Goal: Book appointment/travel/reservation

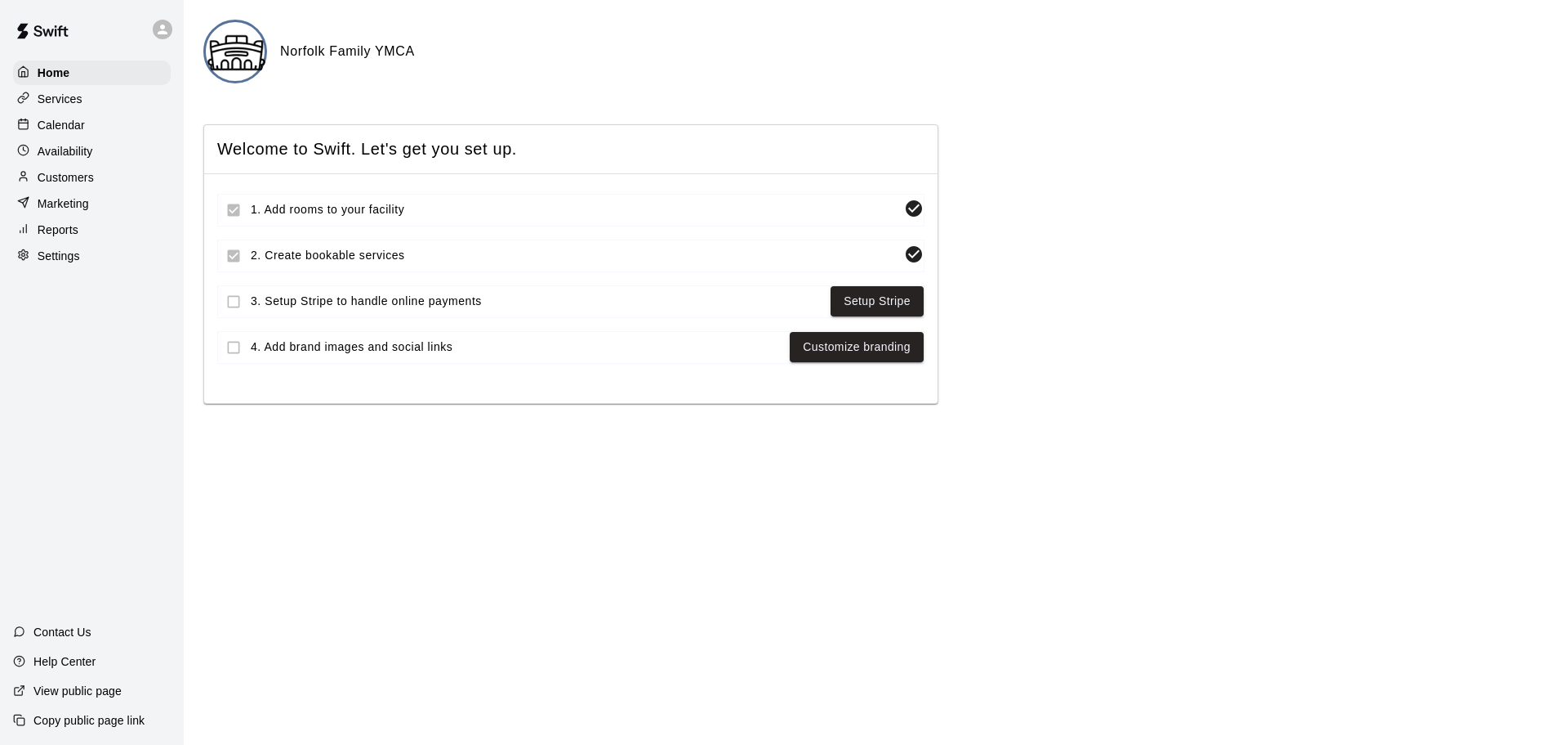
click at [66, 121] on p "Calendar" at bounding box center [61, 124] width 47 height 16
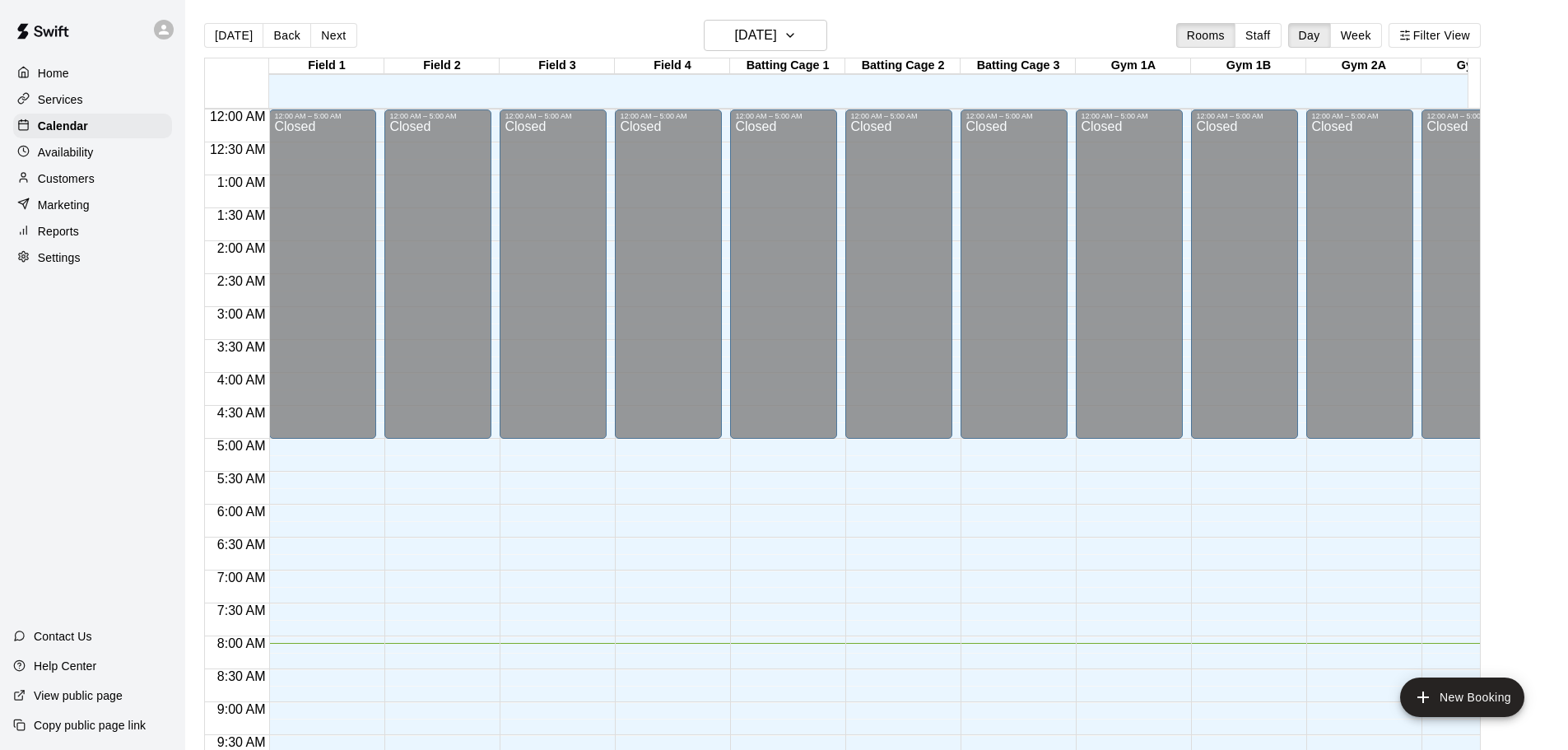
scroll to position [533, 0]
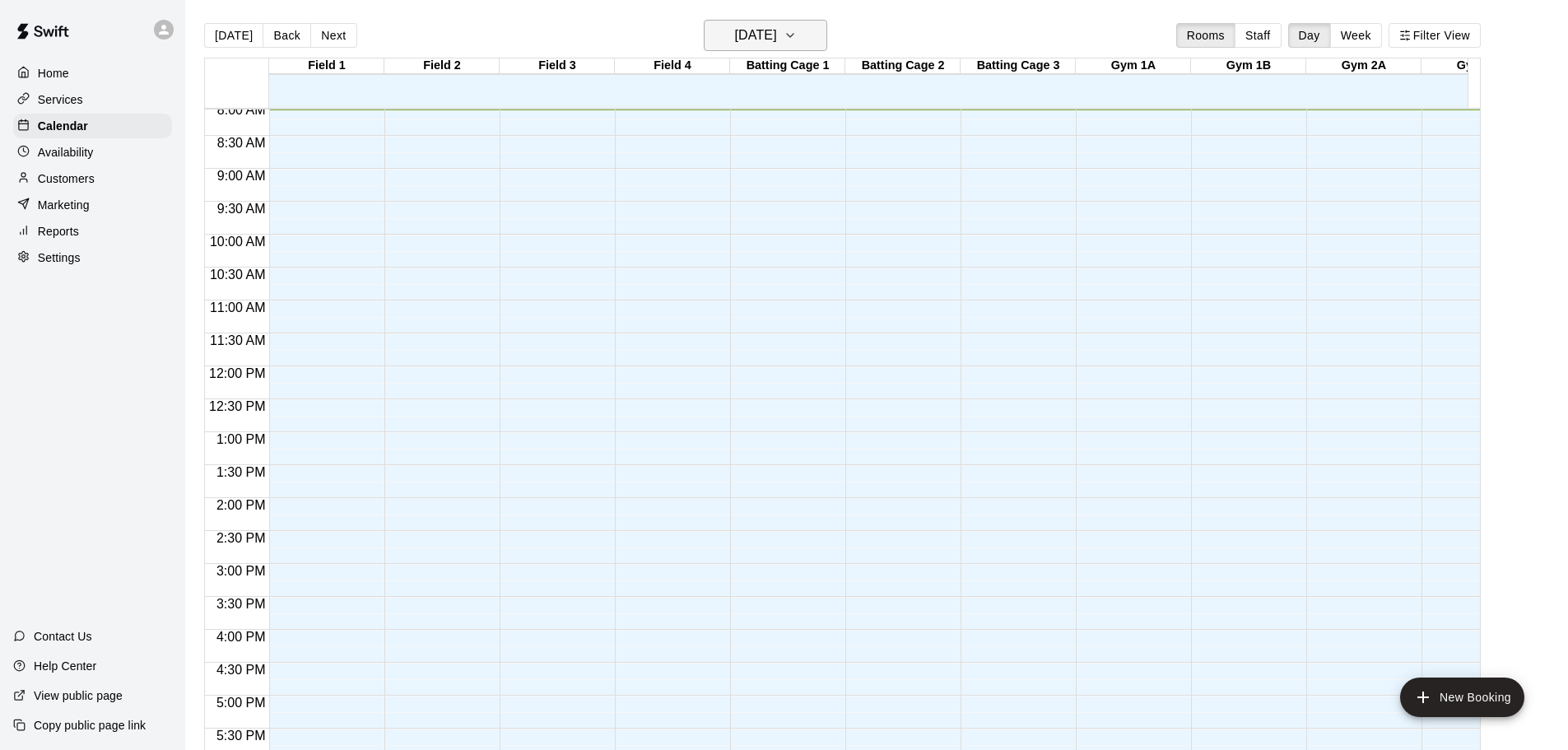
click at [797, 38] on icon "button" at bounding box center [790, 35] width 13 height 20
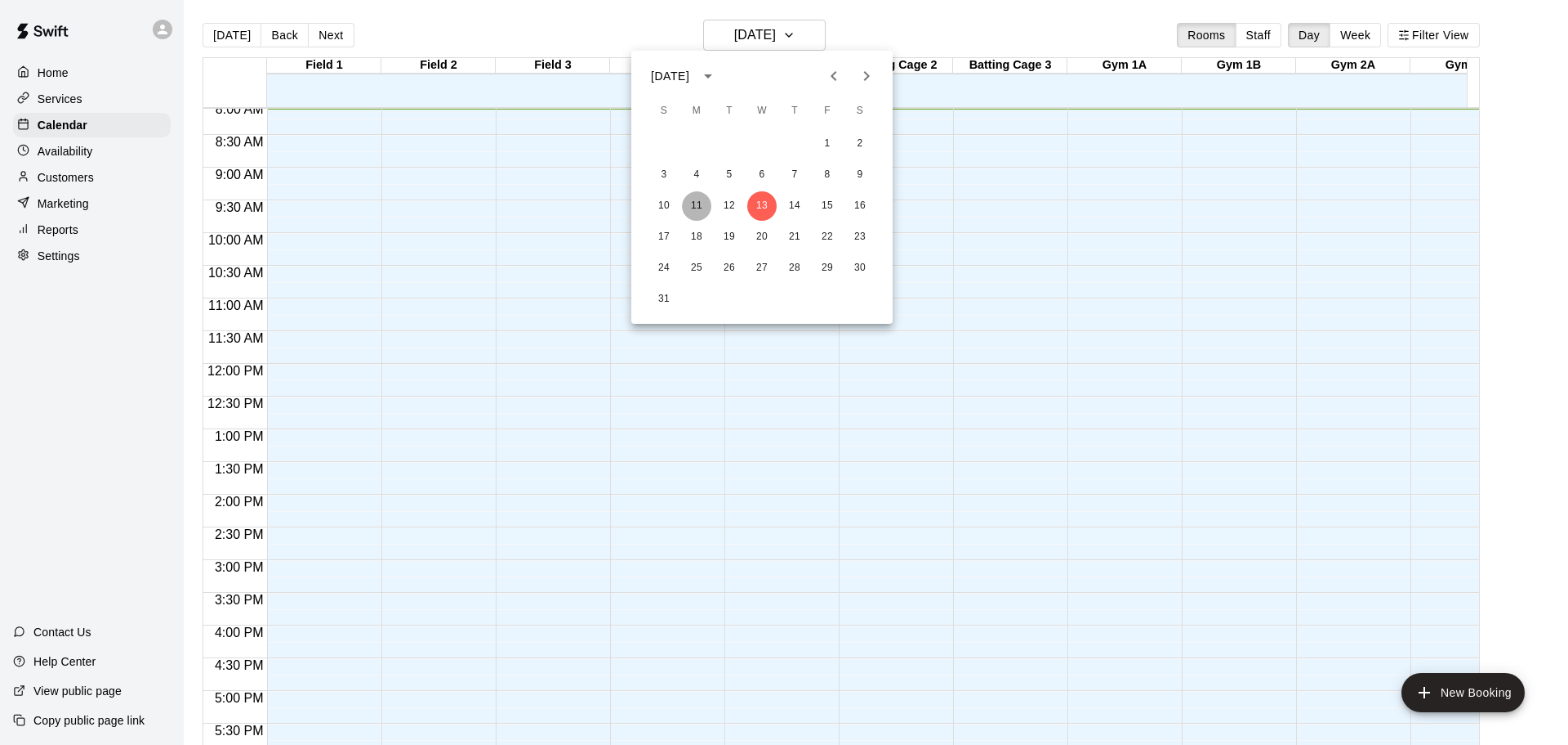
click at [700, 197] on button "11" at bounding box center [696, 206] width 29 height 29
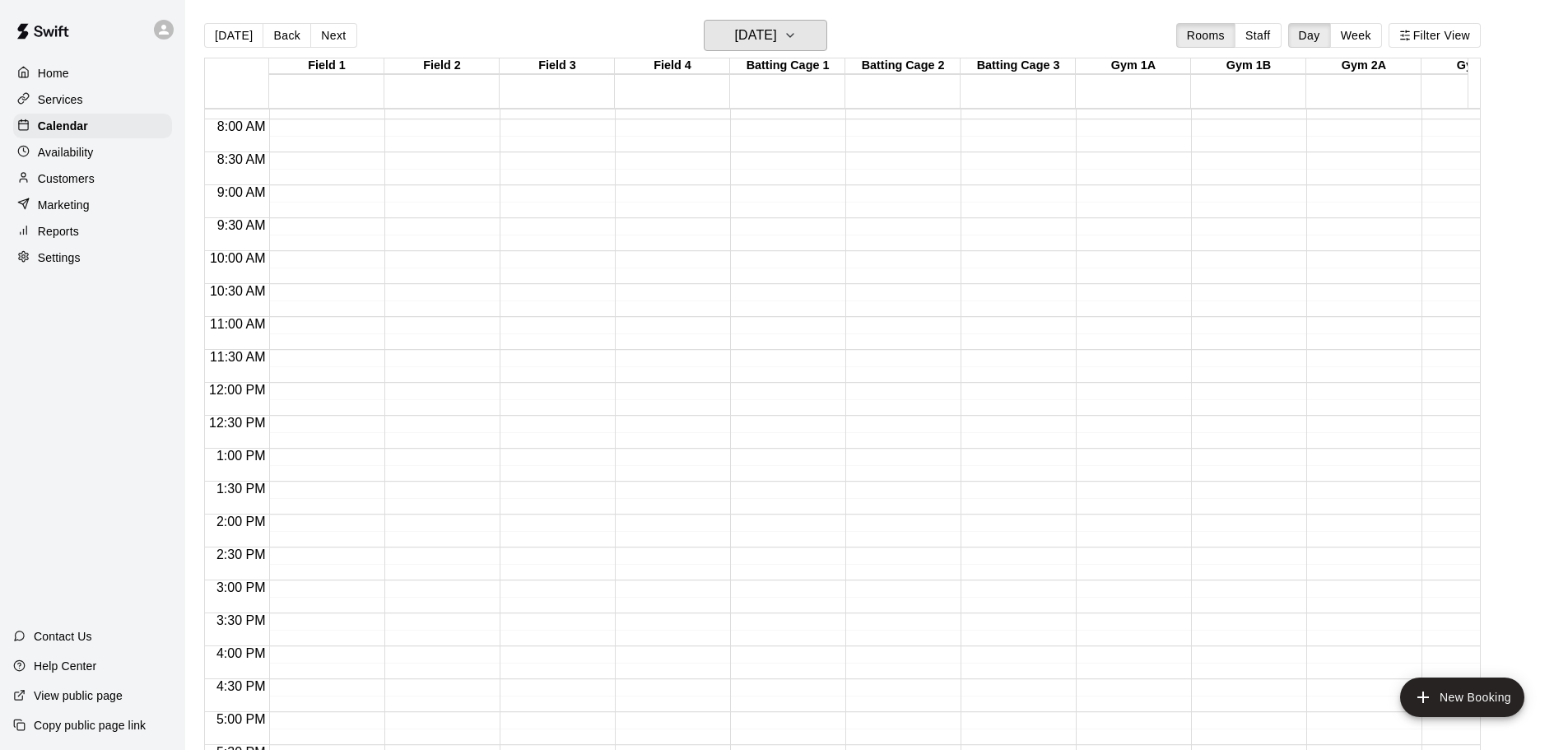
scroll to position [441, 0]
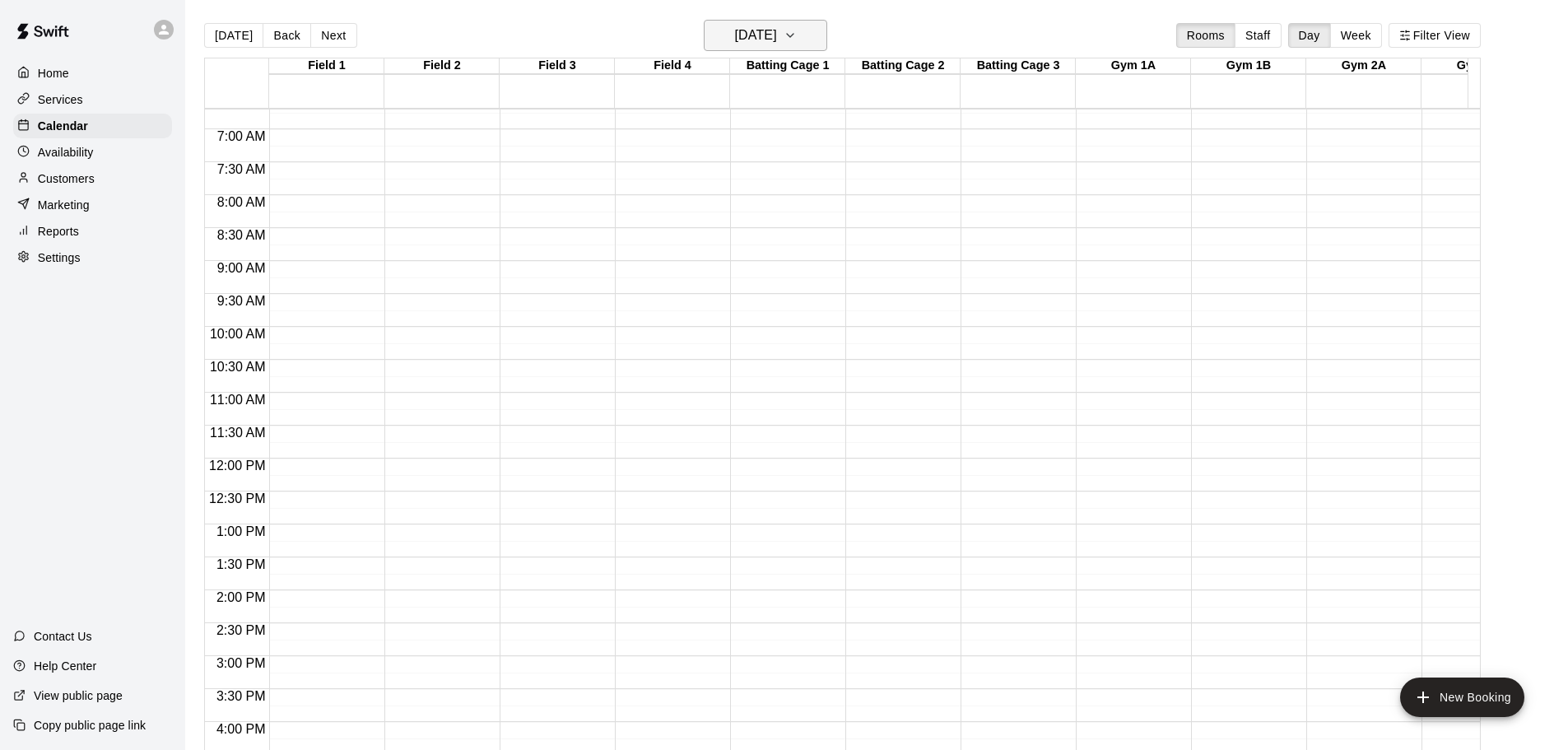
click at [824, 32] on button "[DATE]" at bounding box center [766, 35] width 124 height 31
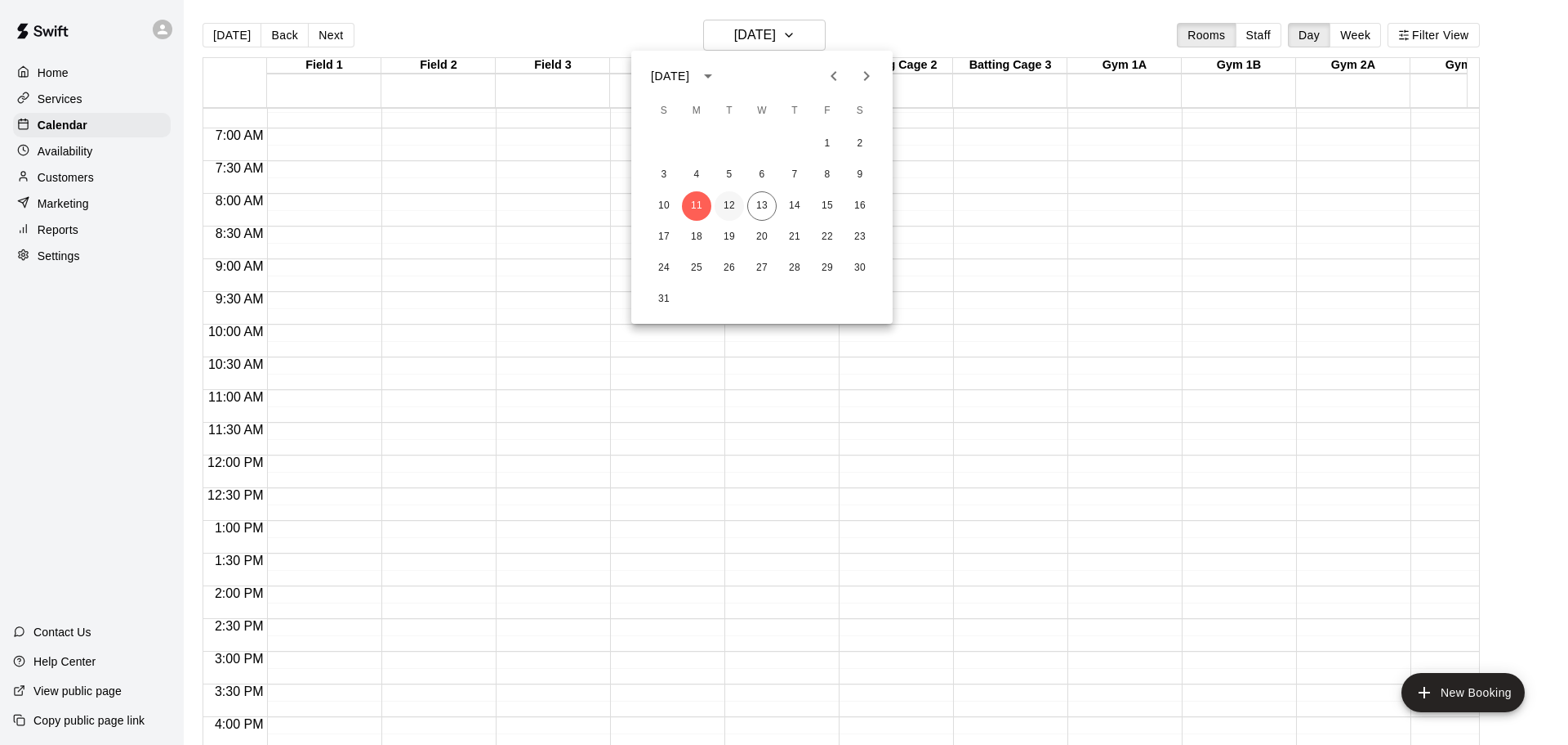
click at [728, 200] on button "12" at bounding box center [729, 206] width 29 height 29
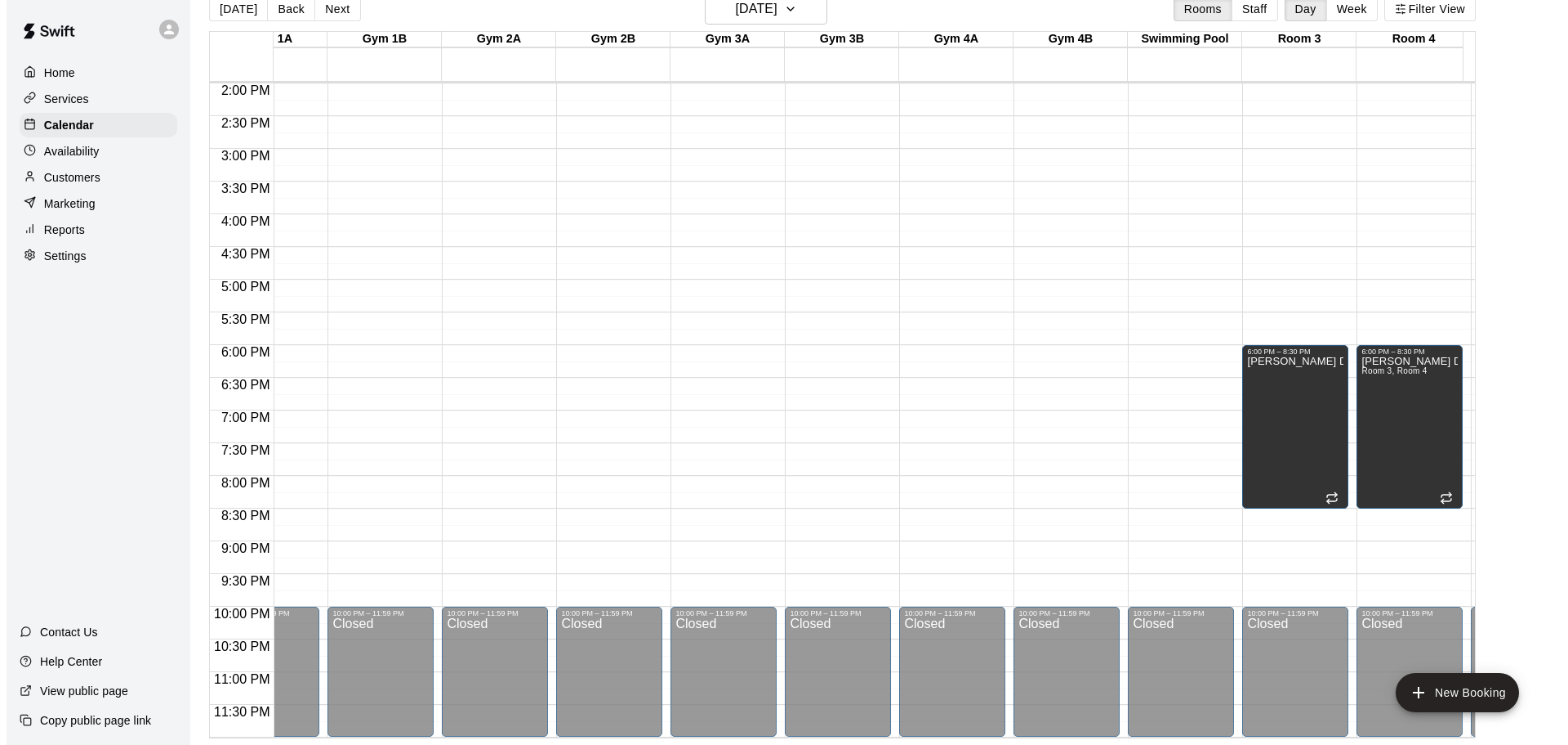
scroll to position [928, 861]
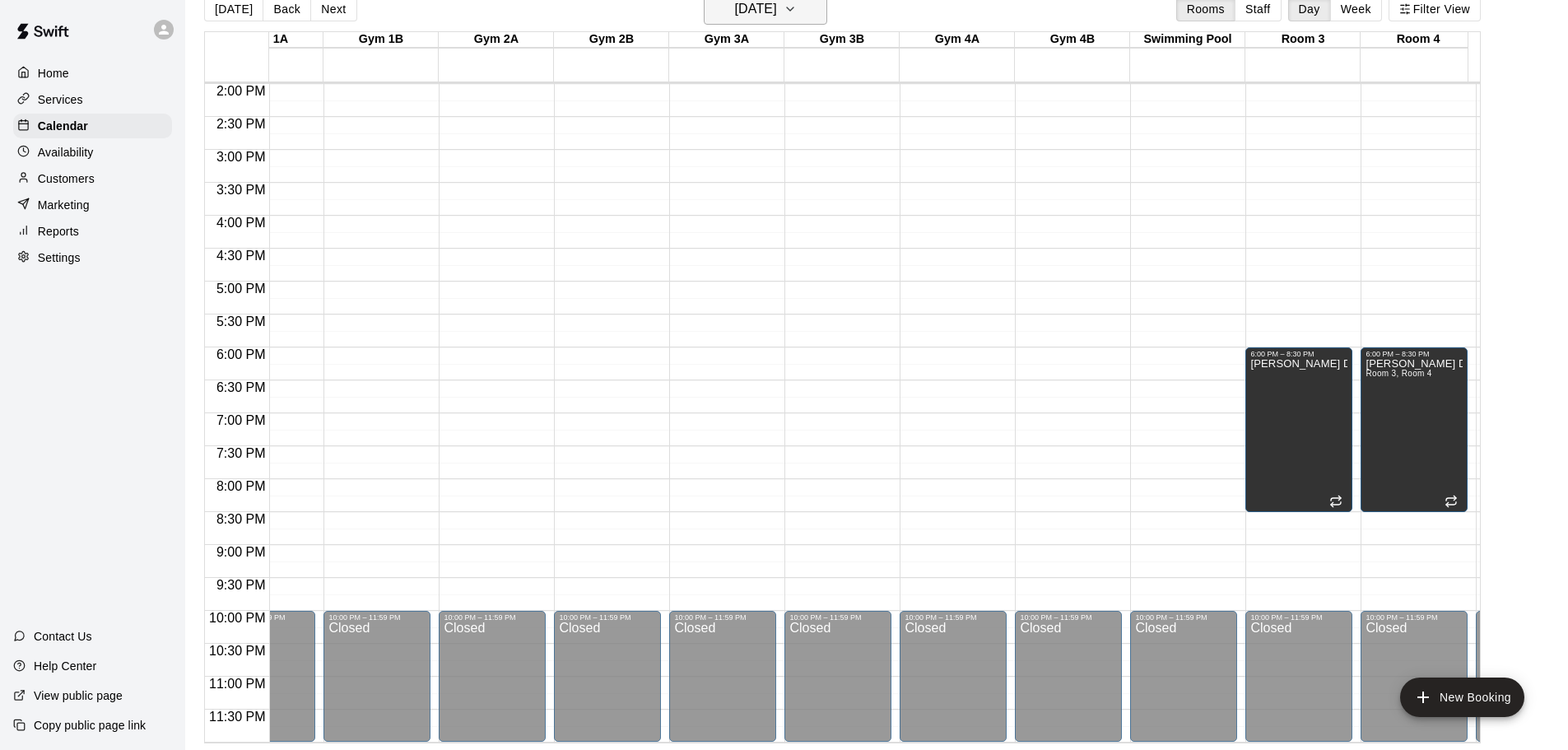
click at [797, 6] on icon "button" at bounding box center [790, 9] width 13 height 20
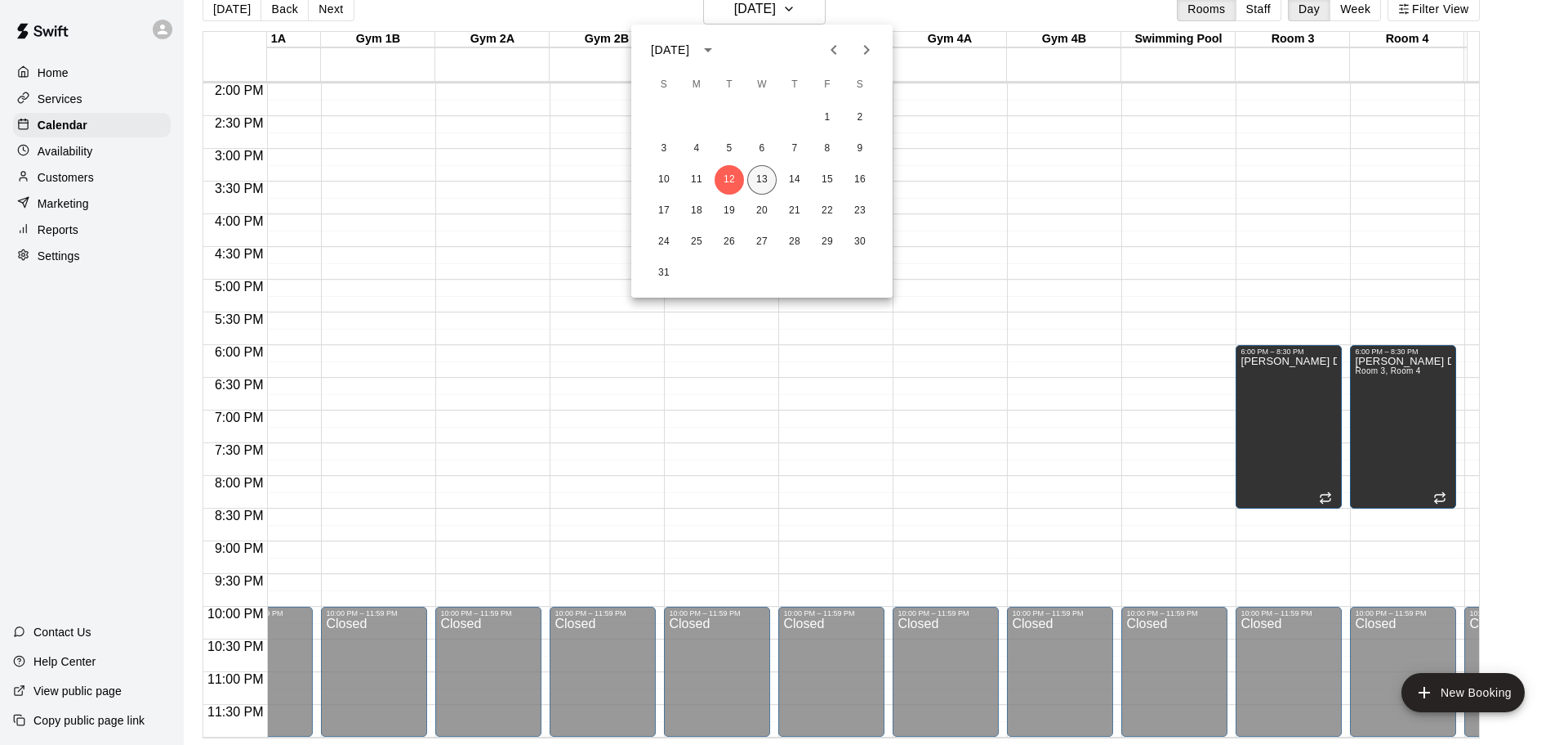
click at [760, 180] on button "13" at bounding box center [761, 179] width 29 height 29
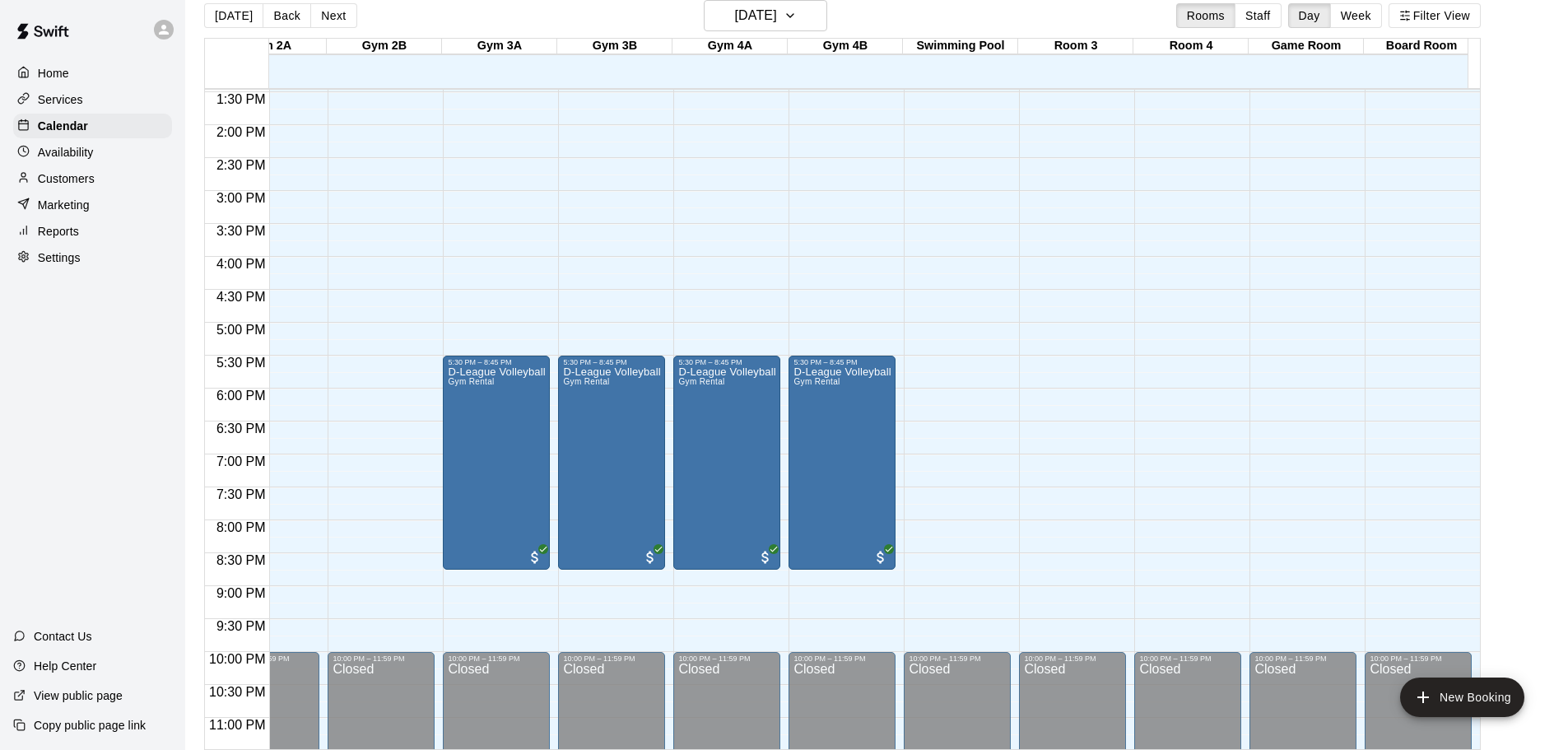
scroll to position [905, 1095]
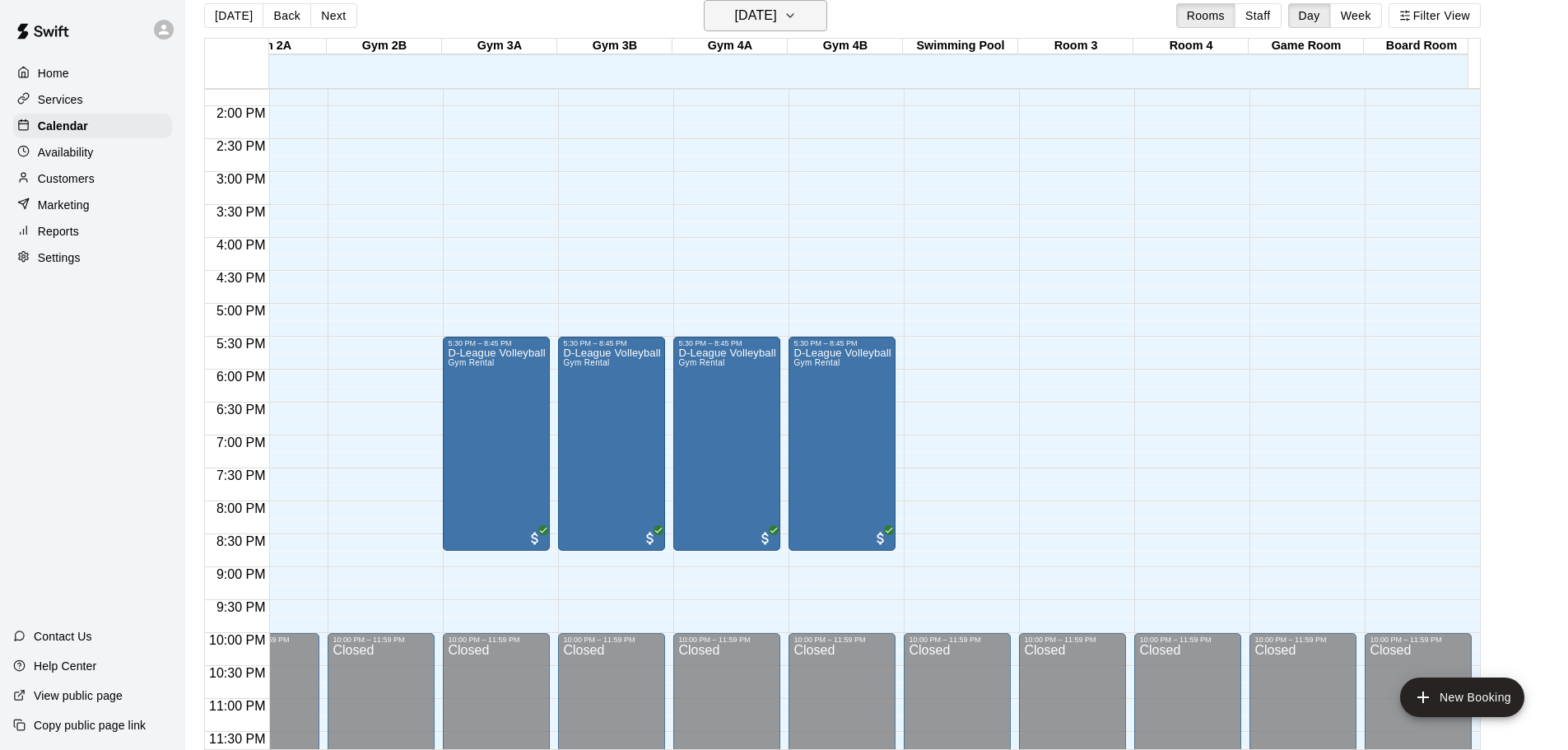
click at [777, 25] on h6 "[DATE]" at bounding box center [756, 15] width 42 height 23
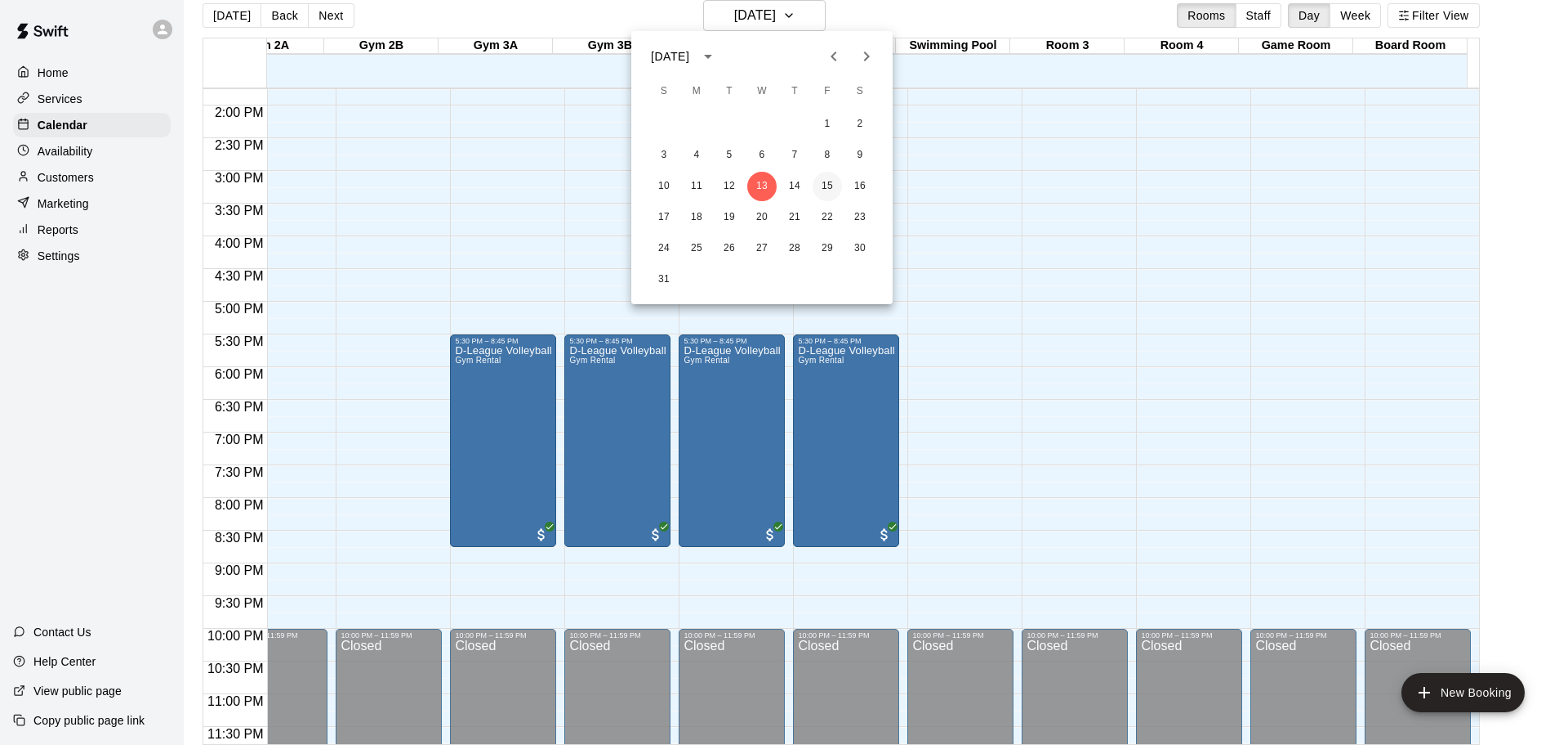
click at [830, 182] on button "15" at bounding box center [827, 186] width 29 height 29
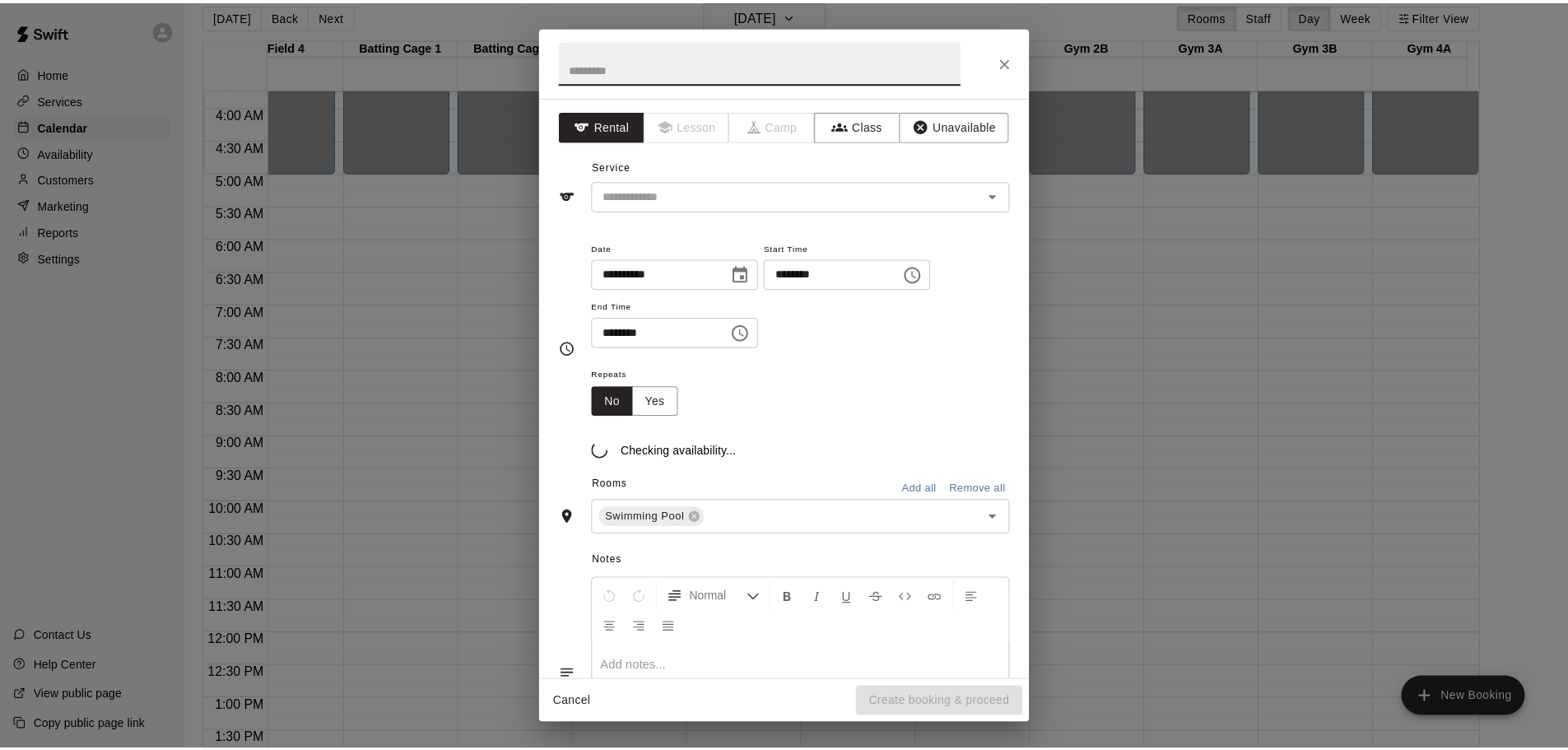
scroll to position [0, 0]
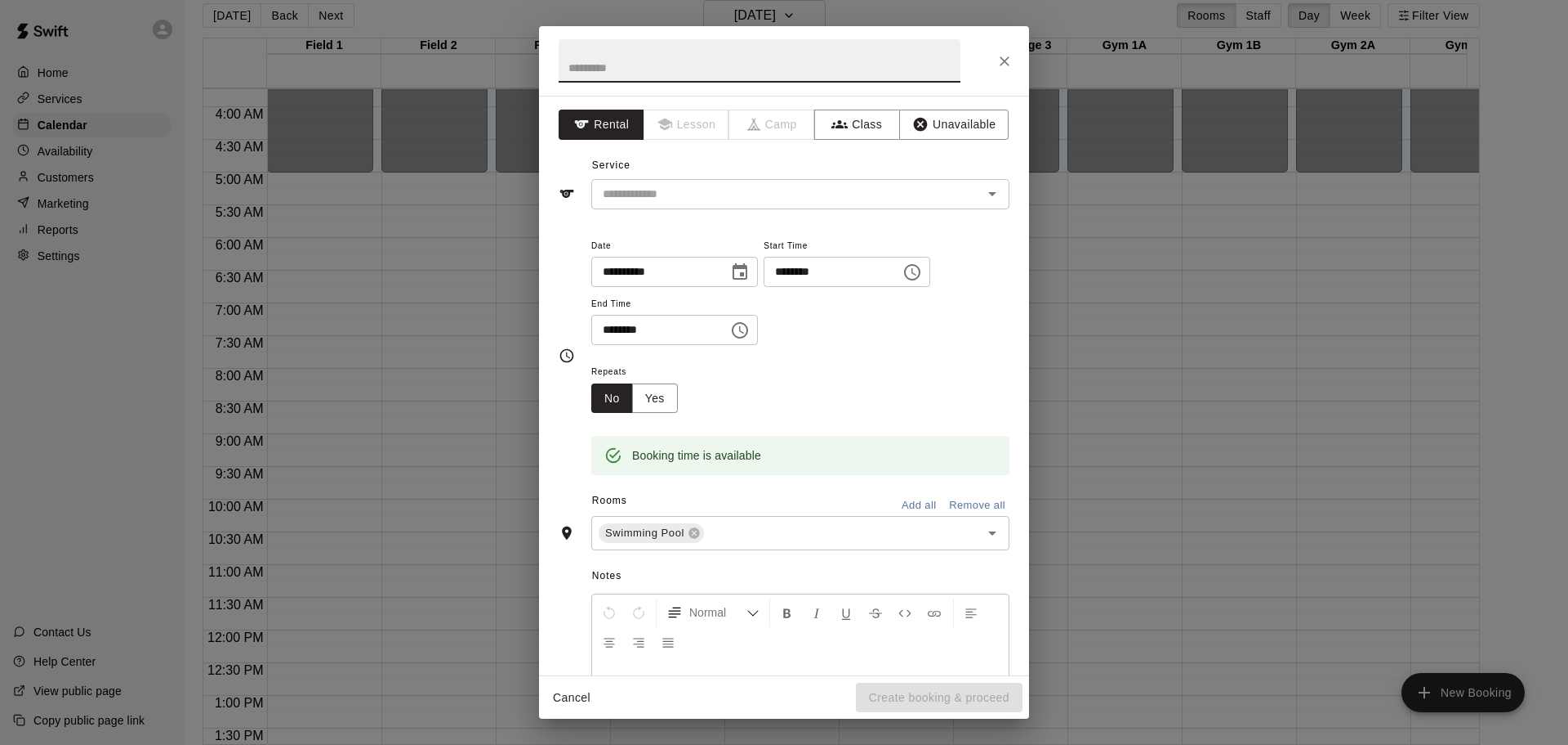
click at [1005, 56] on icon "Close" at bounding box center [1004, 61] width 16 height 16
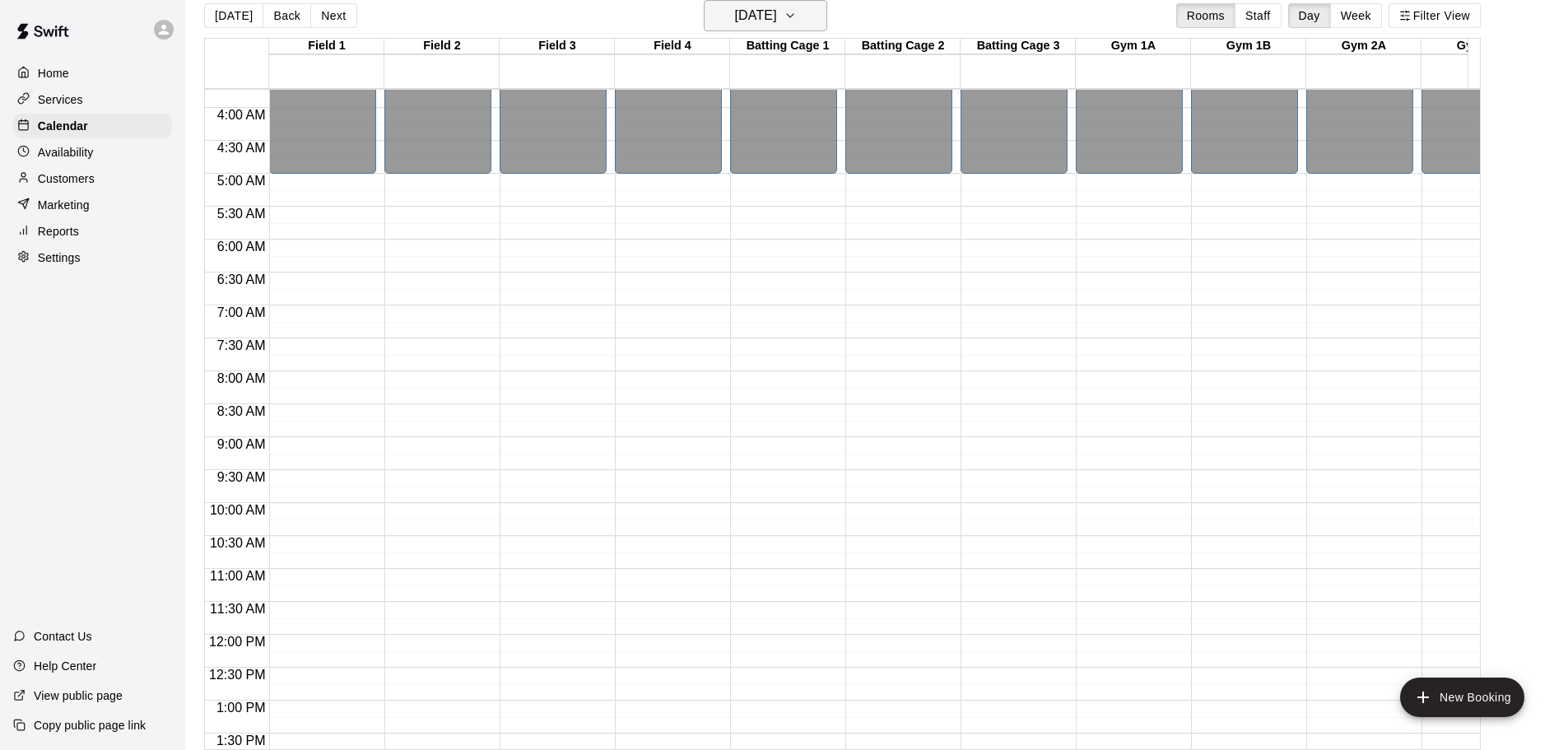
click at [797, 13] on icon "button" at bounding box center [790, 15] width 13 height 20
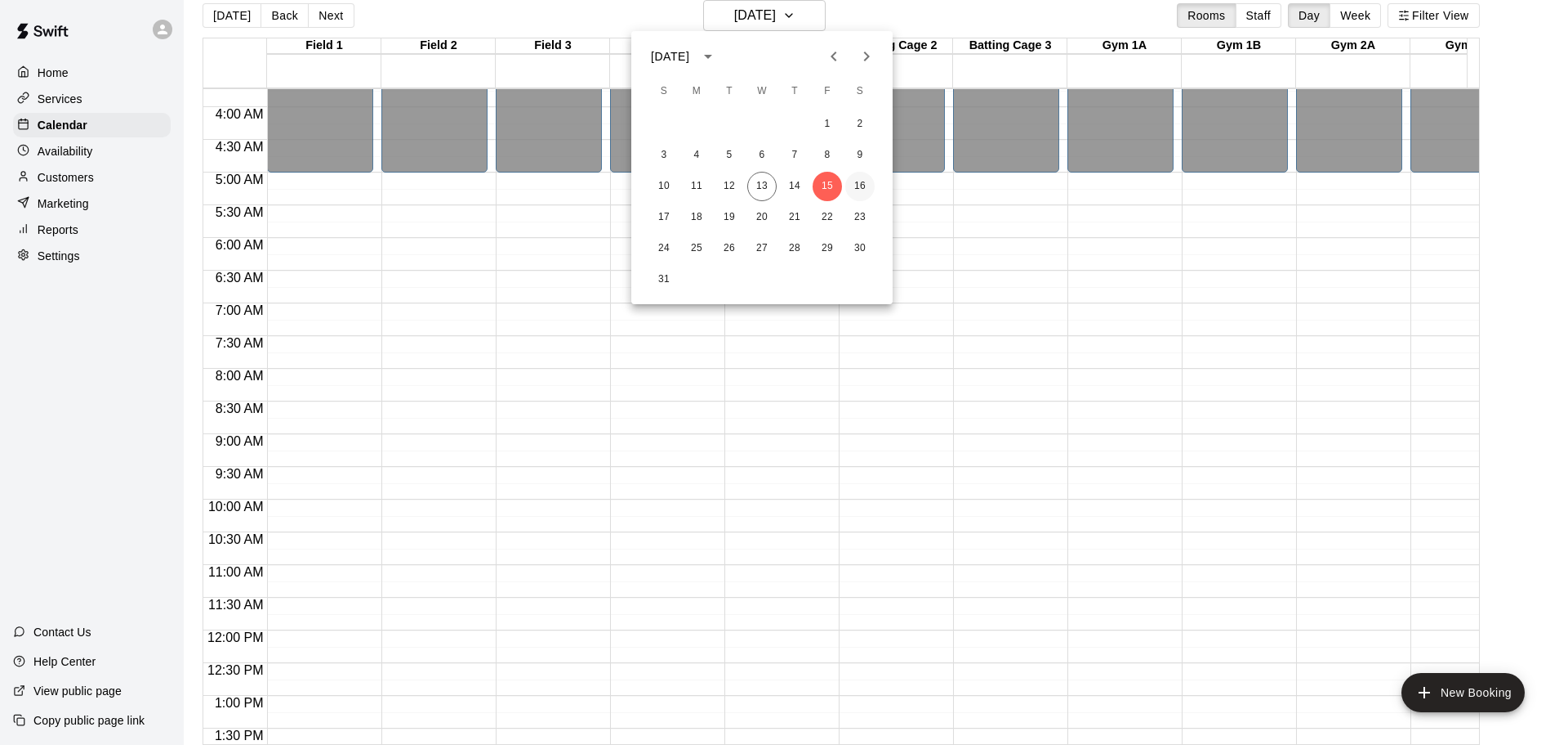
click at [857, 187] on button "16" at bounding box center [859, 186] width 29 height 29
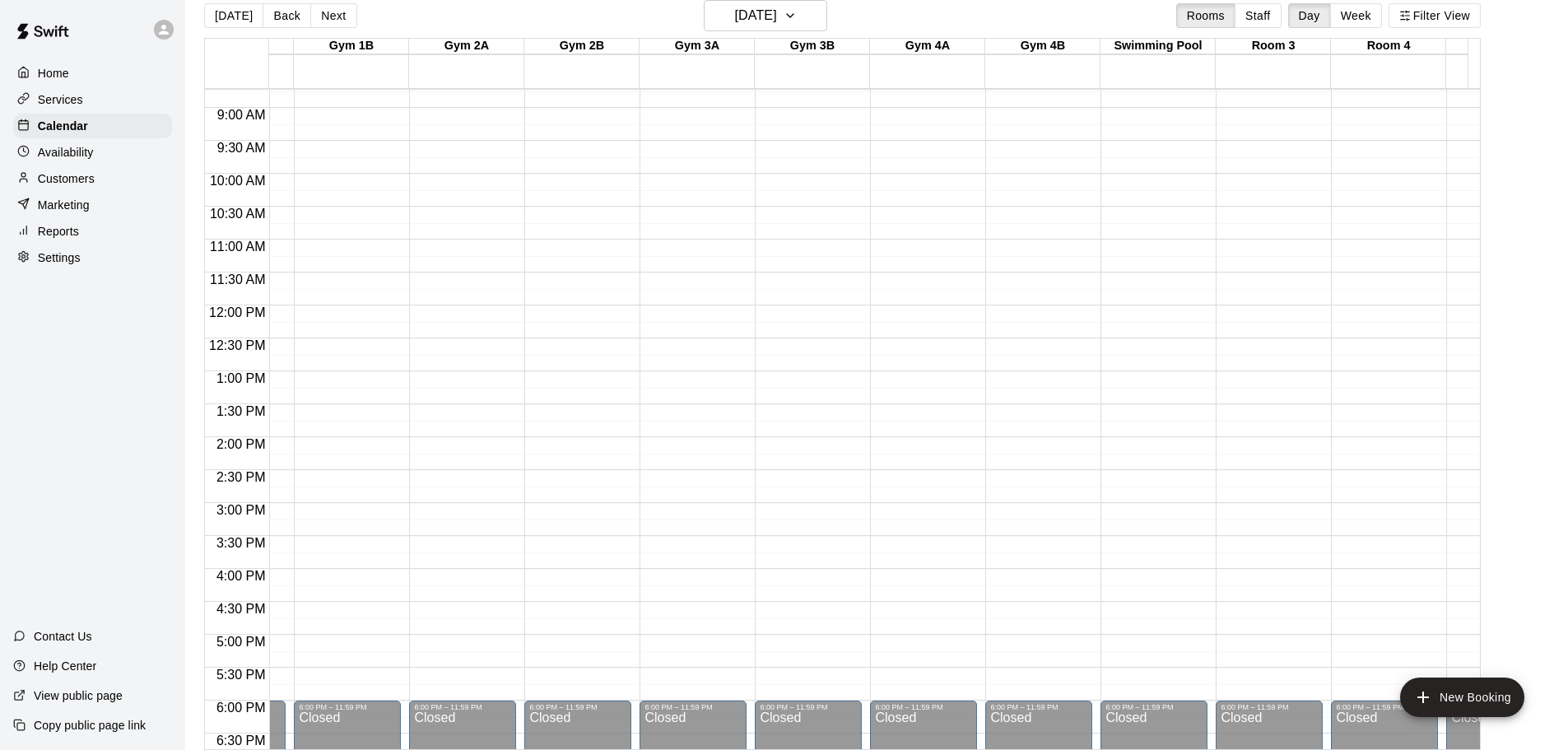
click at [1374, 181] on div "12:00 AM – 7:00 AM Closed 6:00 PM – 11:59 PM Closed" at bounding box center [1384, 305] width 107 height 1579
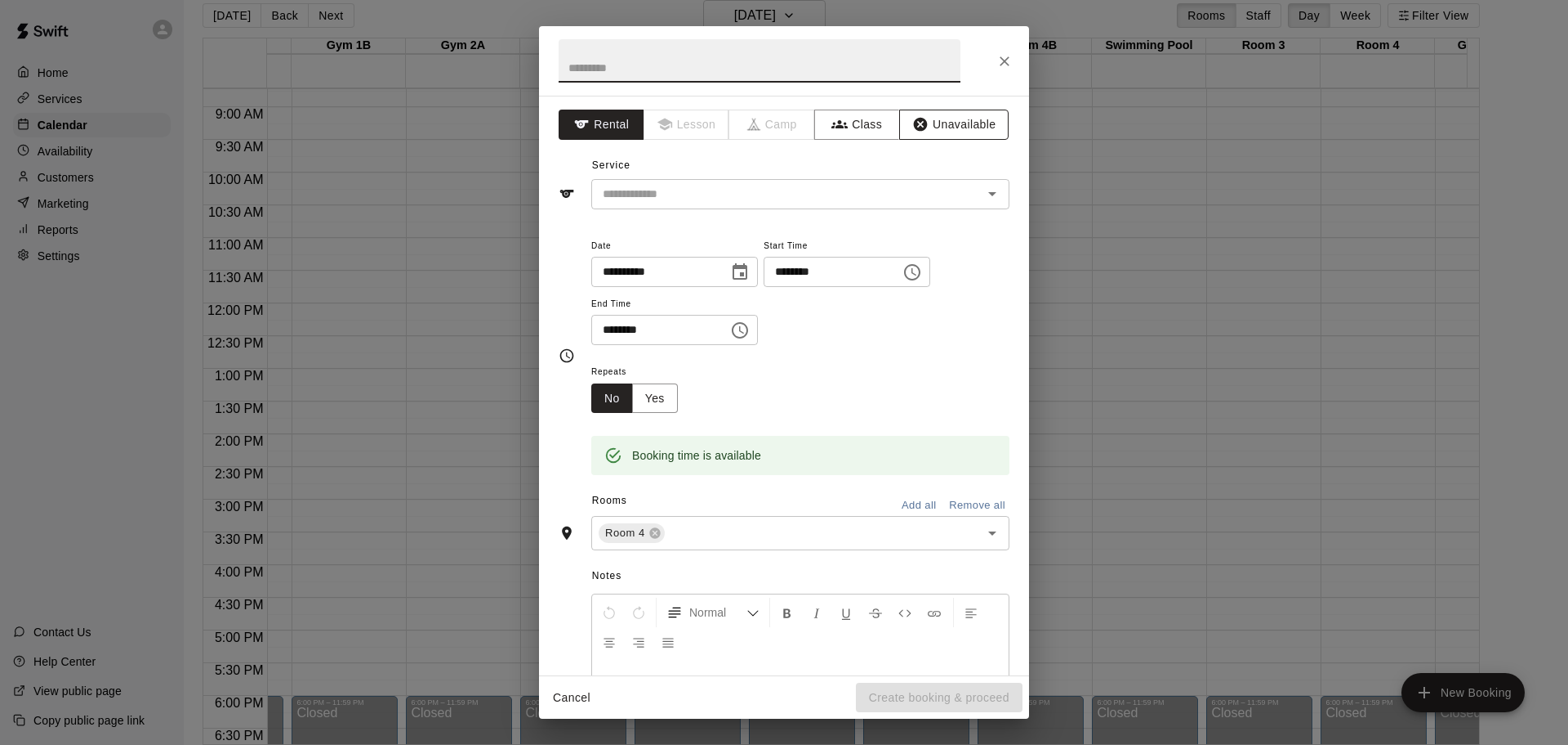
click at [933, 131] on button "Unavailable" at bounding box center [954, 125] width 110 height 30
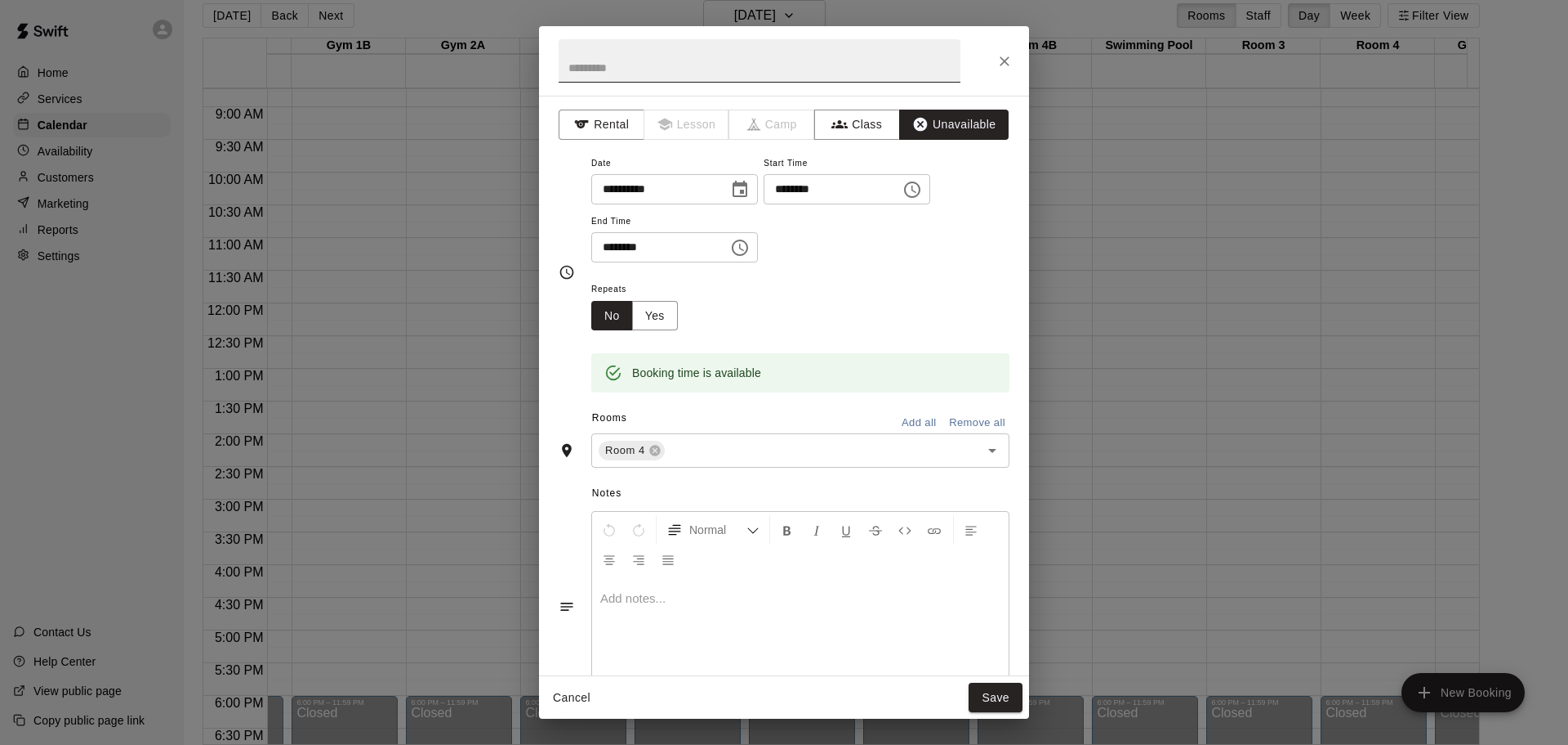
click at [794, 66] on input "text" at bounding box center [760, 61] width 402 height 43
type input "**********"
click at [750, 243] on icon "Choose time, selected time is 10:30 AM" at bounding box center [740, 247] width 20 height 20
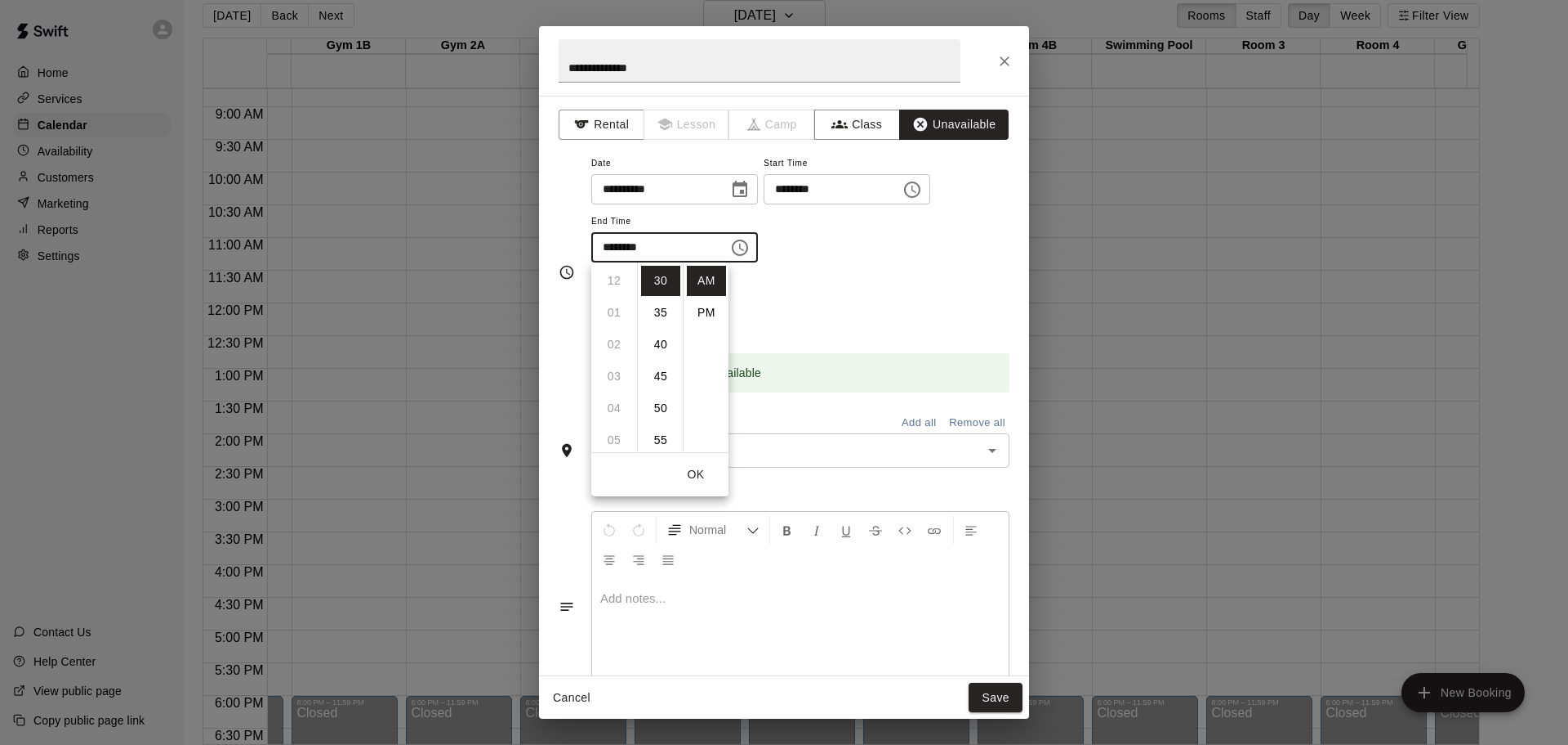
click at [611, 318] on ul "12 01 02 03 04 05 06 07 08 09 10 11" at bounding box center [614, 357] width 46 height 190
click at [609, 248] on input "********" at bounding box center [654, 247] width 126 height 30
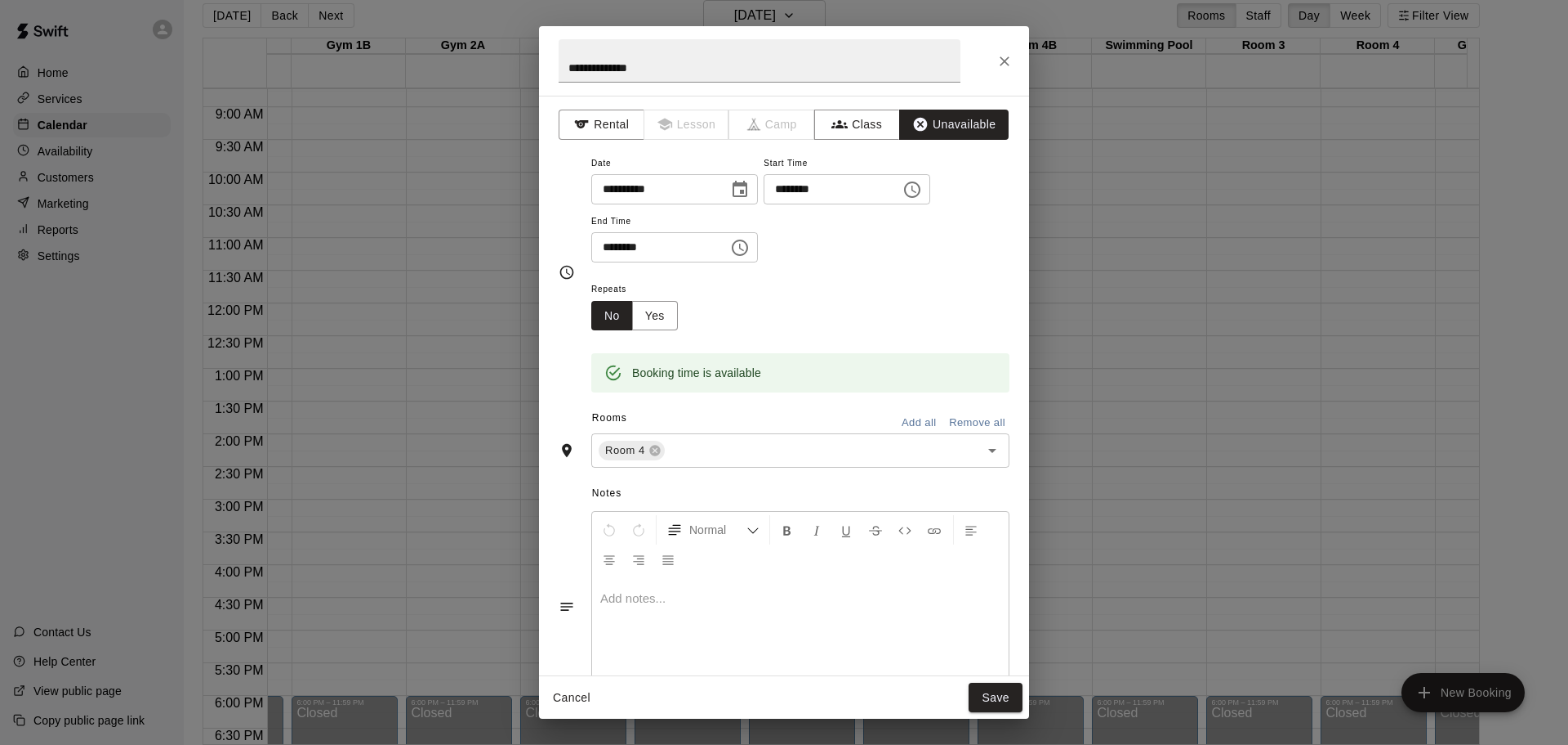
scroll to position [242, 0]
click at [616, 247] on input "********" at bounding box center [654, 247] width 126 height 30
click at [614, 247] on input "********" at bounding box center [654, 247] width 126 height 30
click at [627, 248] on input "********" at bounding box center [654, 247] width 126 height 30
click at [645, 248] on input "********" at bounding box center [654, 247] width 126 height 30
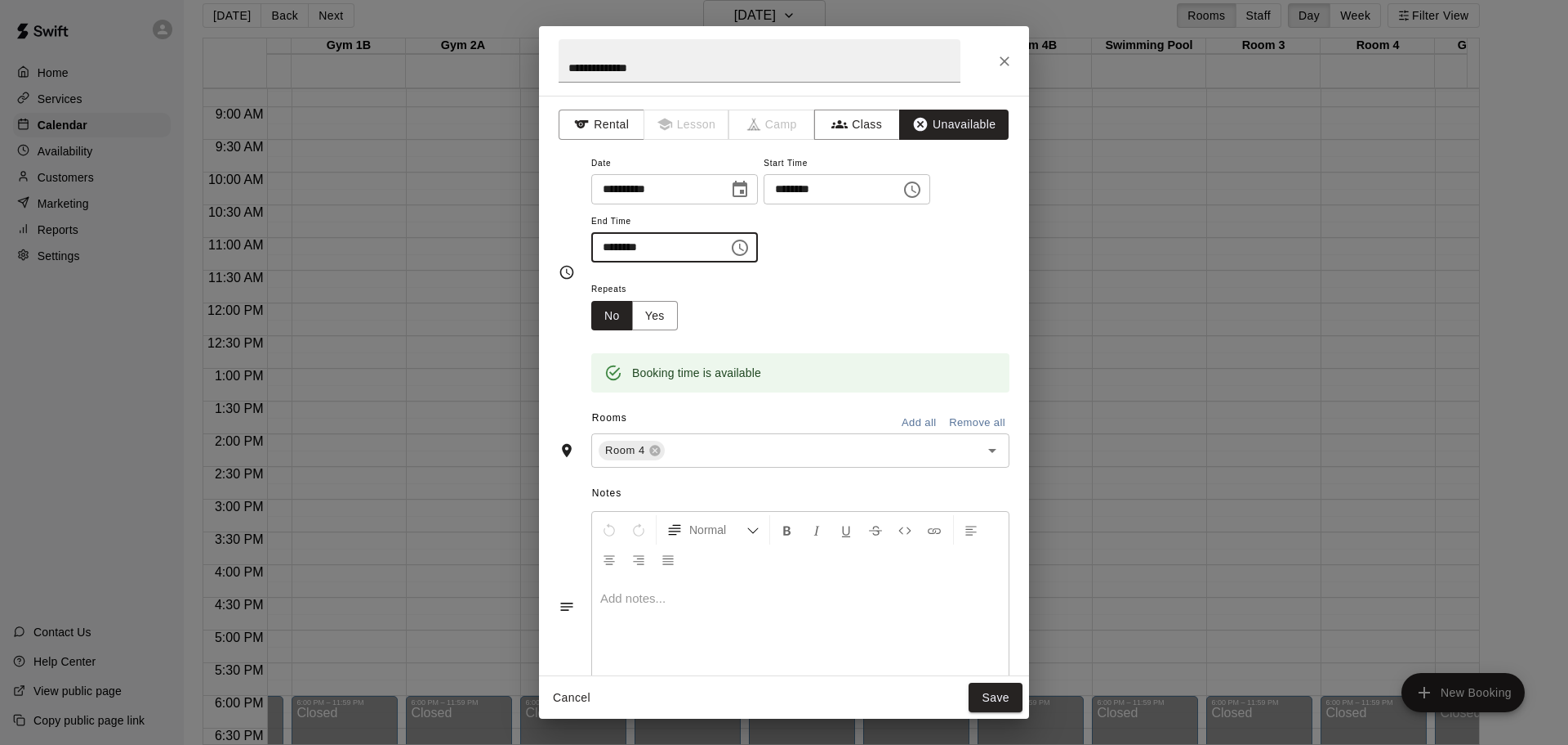
type input "********"
click at [767, 619] on div at bounding box center [801, 639] width 417 height 123
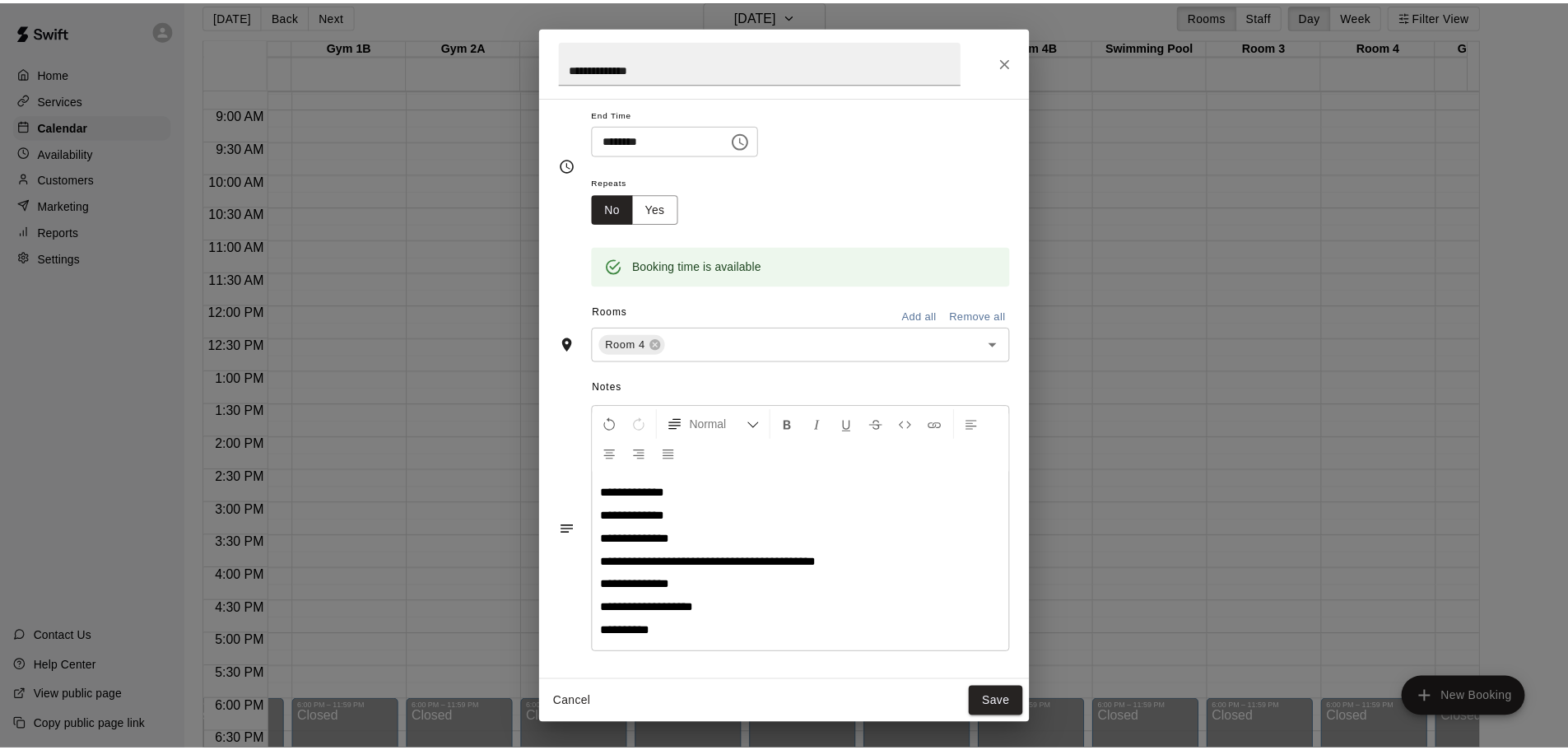
scroll to position [113, 0]
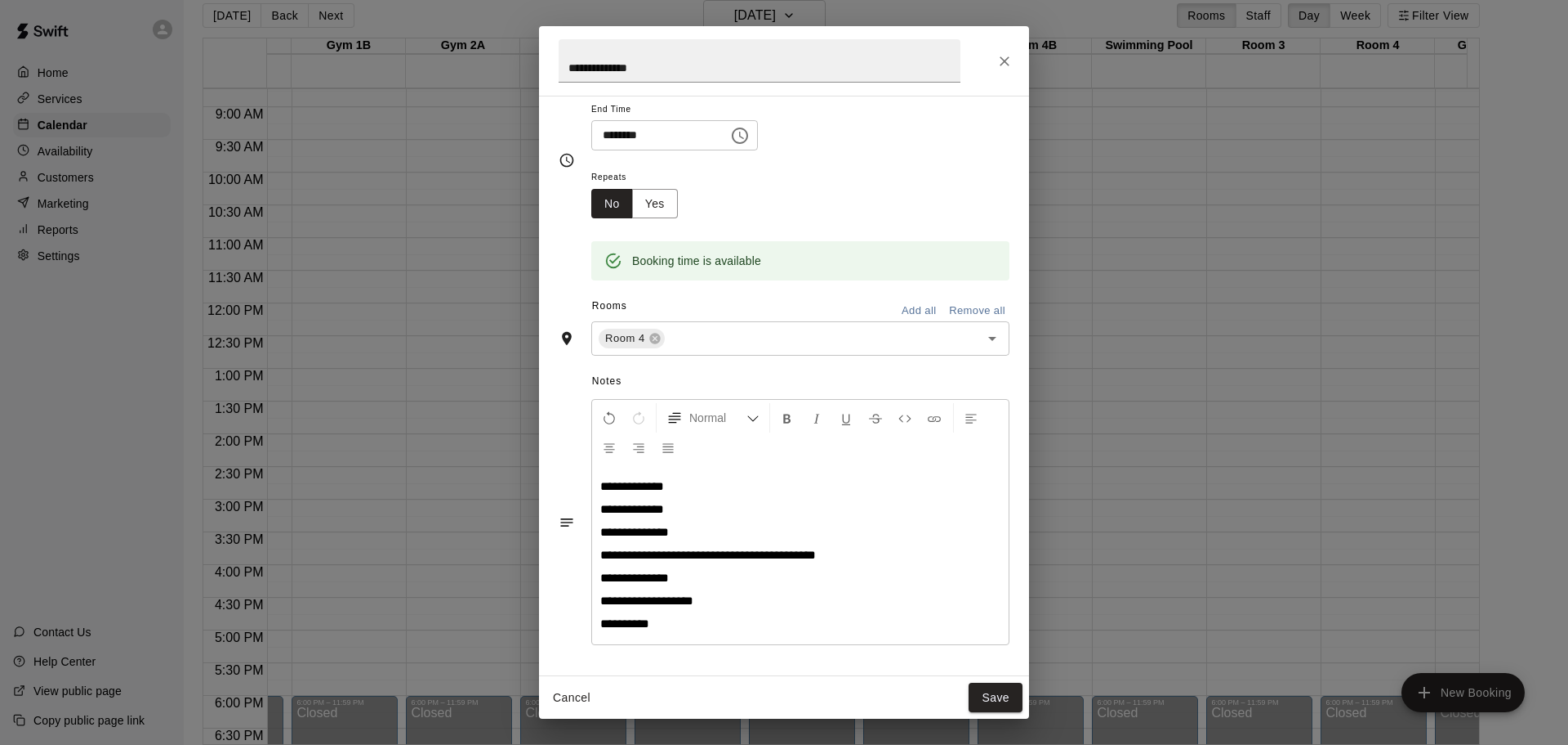
click at [661, 554] on span "**********" at bounding box center [708, 554] width 216 height 12
click at [986, 696] on button "Save" at bounding box center [995, 697] width 54 height 30
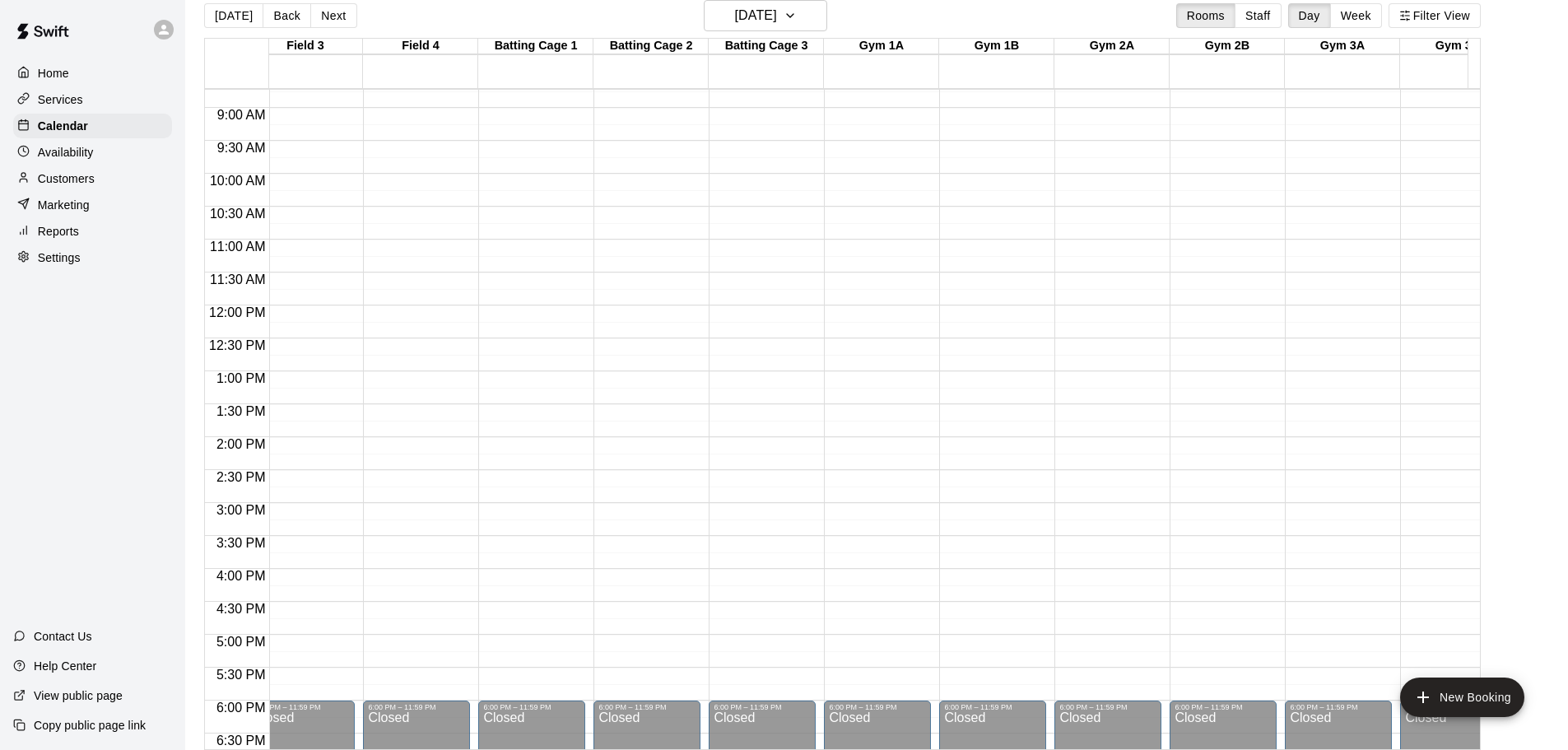
scroll to position [0, 220]
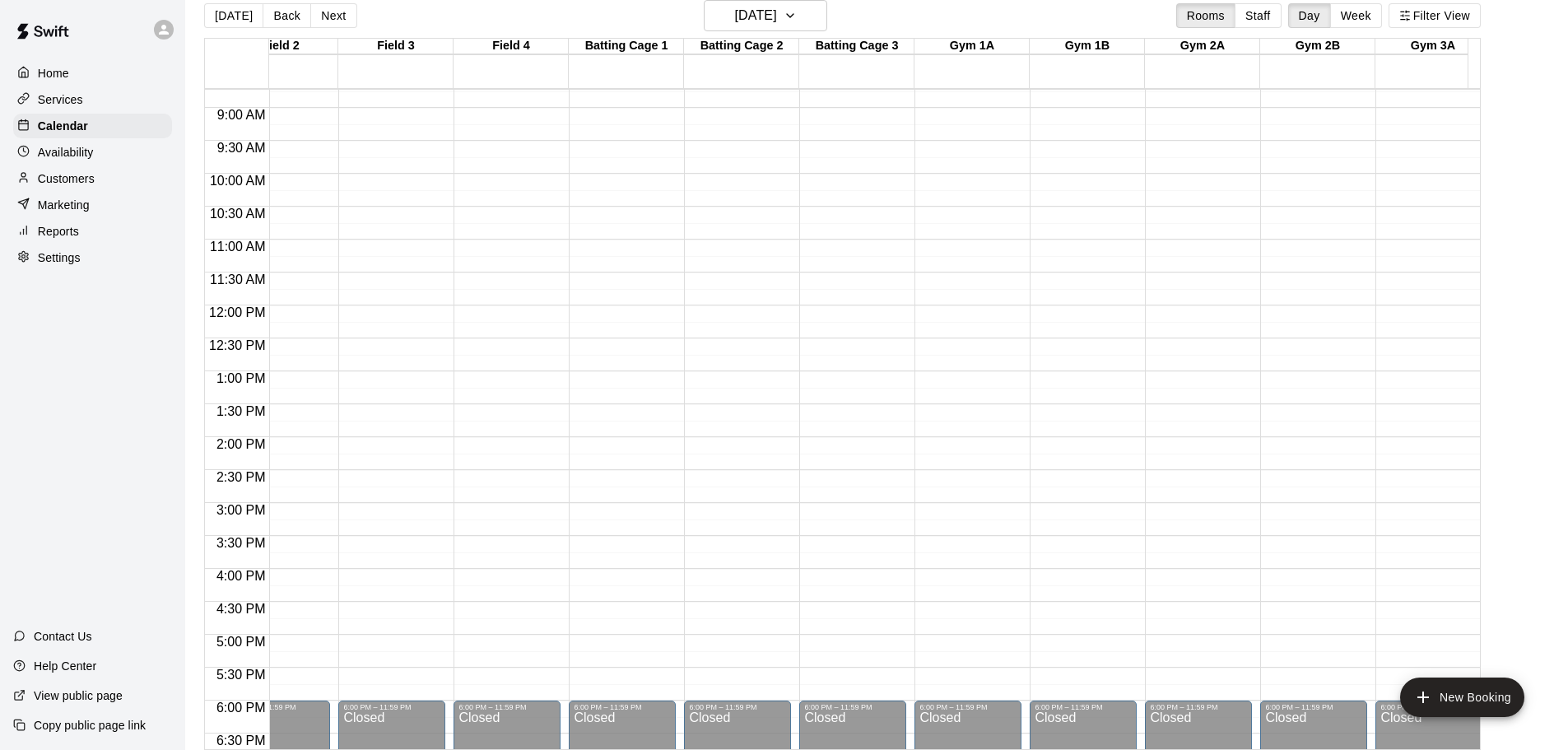
click at [629, 282] on div "12:00 AM – 7:00 AM Closed 6:00 PM – 11:59 PM Closed" at bounding box center [622, 305] width 107 height 1579
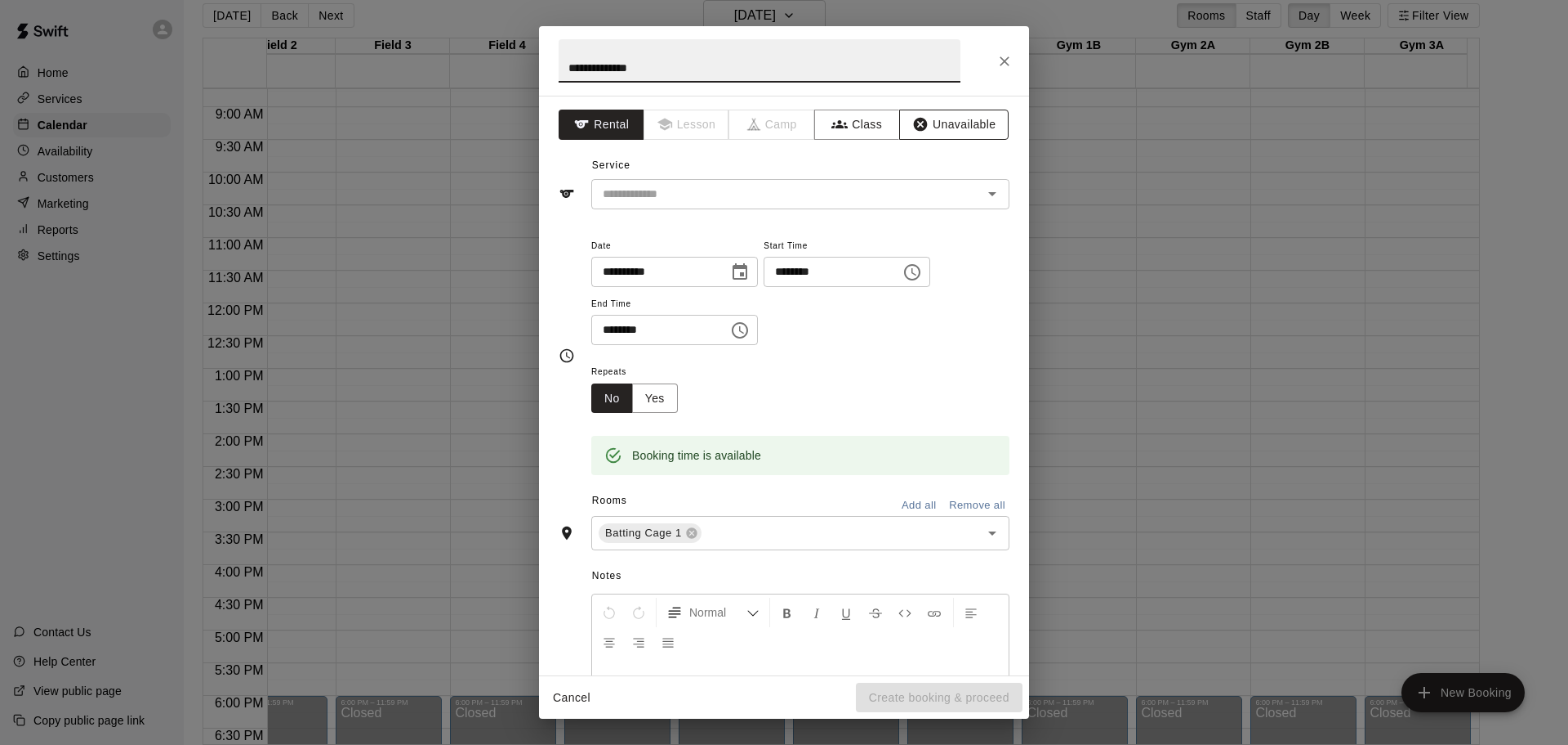
type input "**********"
click at [934, 126] on button "Unavailable" at bounding box center [954, 125] width 110 height 30
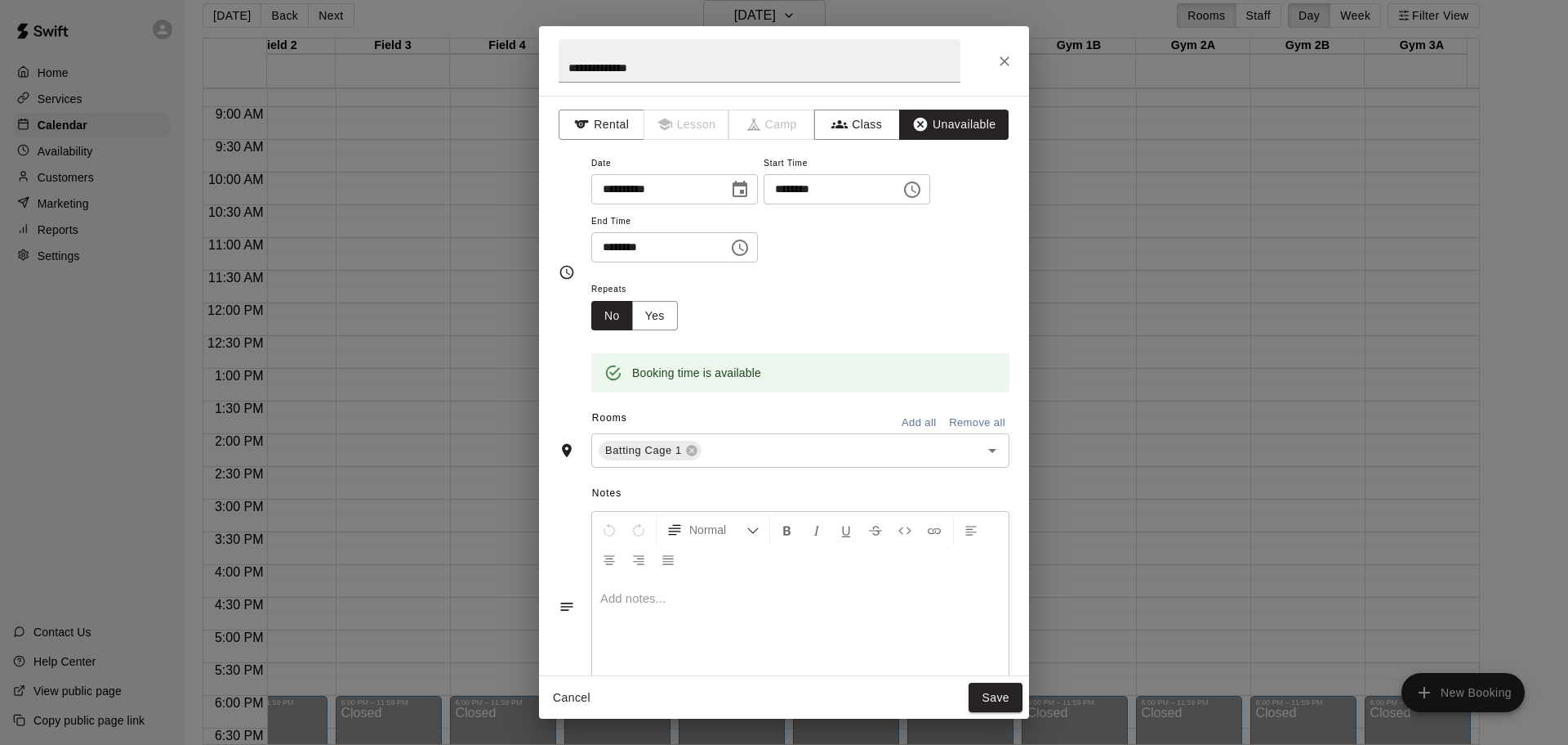
click at [681, 607] on div at bounding box center [801, 639] width 417 height 123
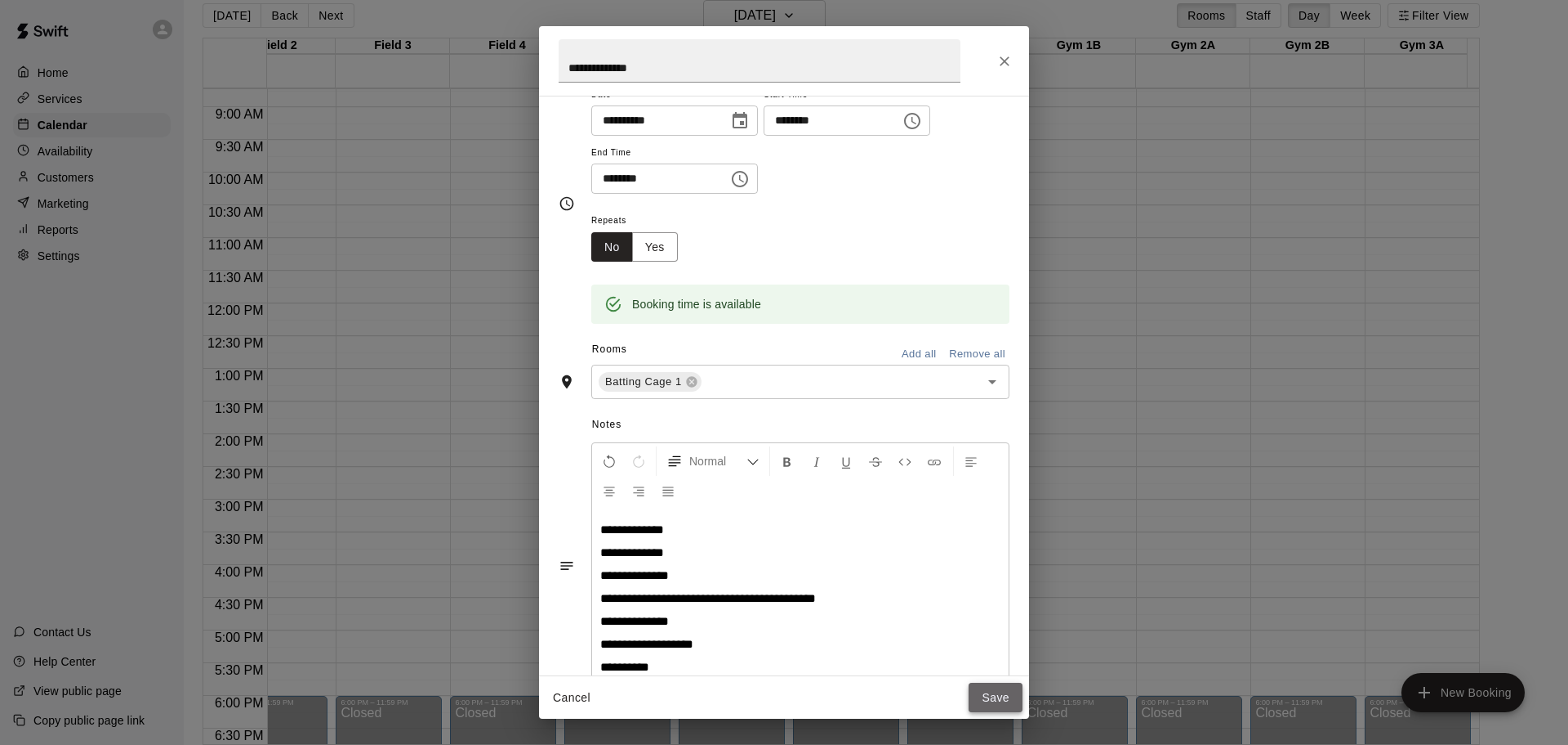
click at [993, 698] on button "Save" at bounding box center [995, 697] width 54 height 30
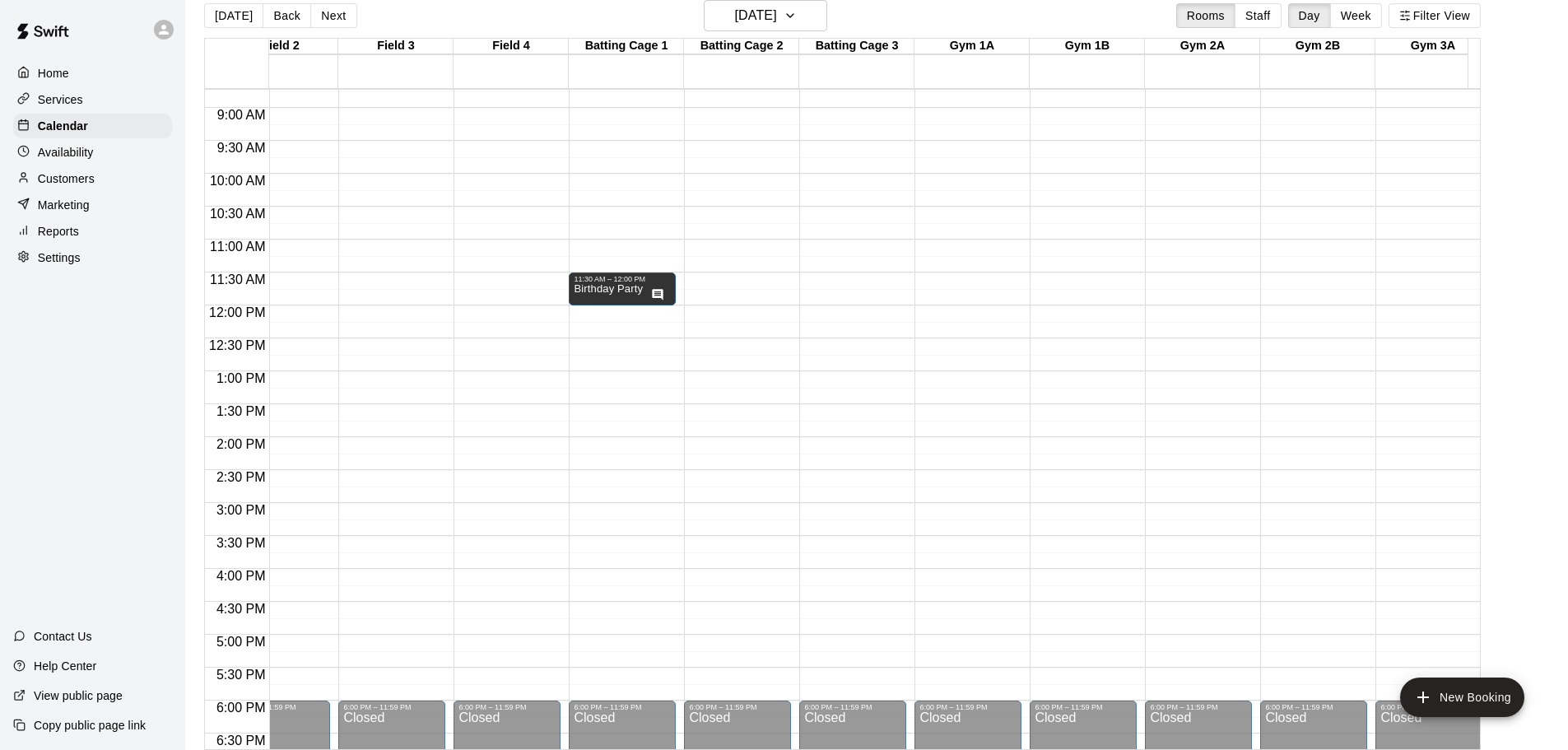
click at [379, 216] on div "12:00 AM – 7:00 AM Closed 6:00 PM – 11:59 PM Closed" at bounding box center [392, 305] width 107 height 1579
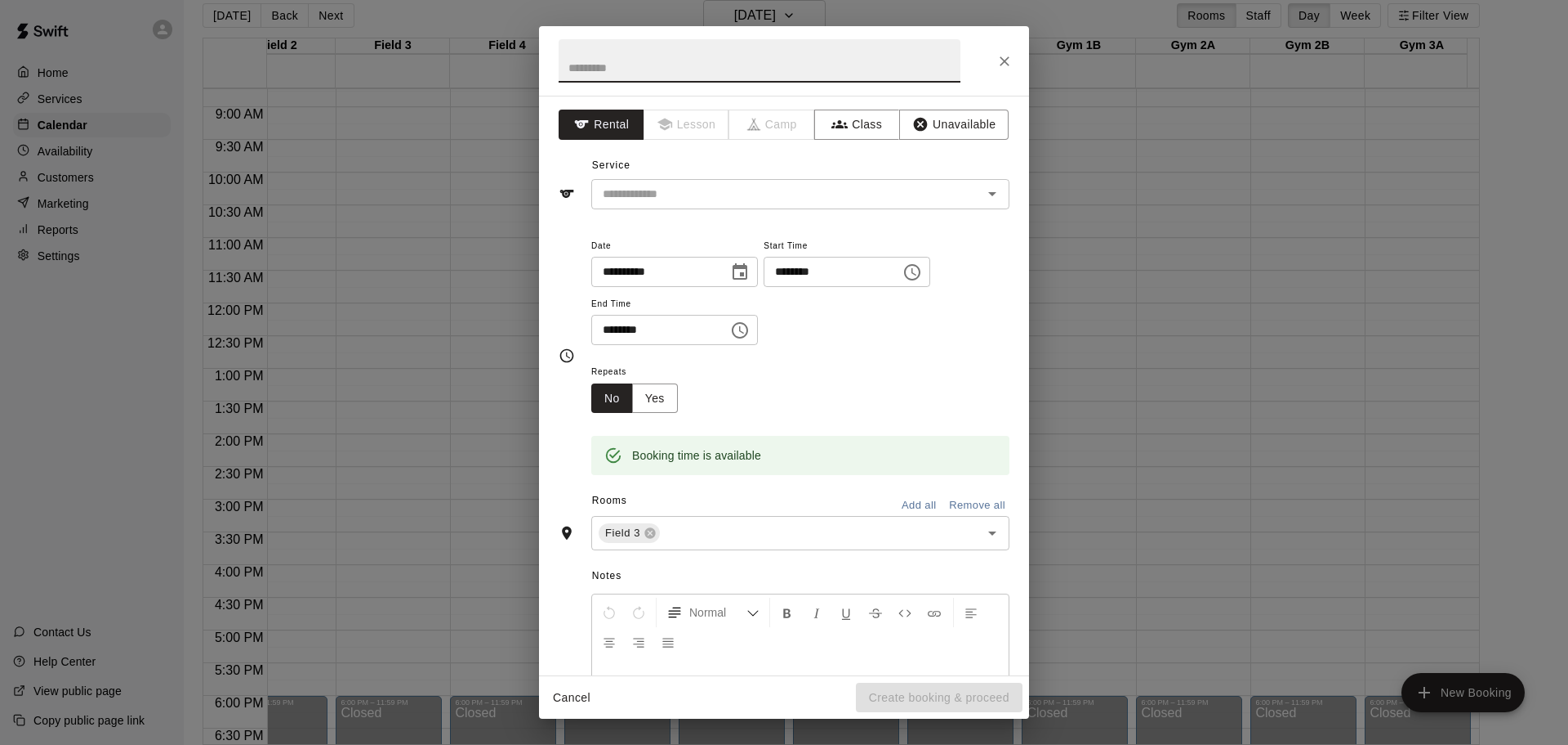
click at [750, 330] on icon "Choose time, selected time is 11:00 AM" at bounding box center [740, 330] width 20 height 20
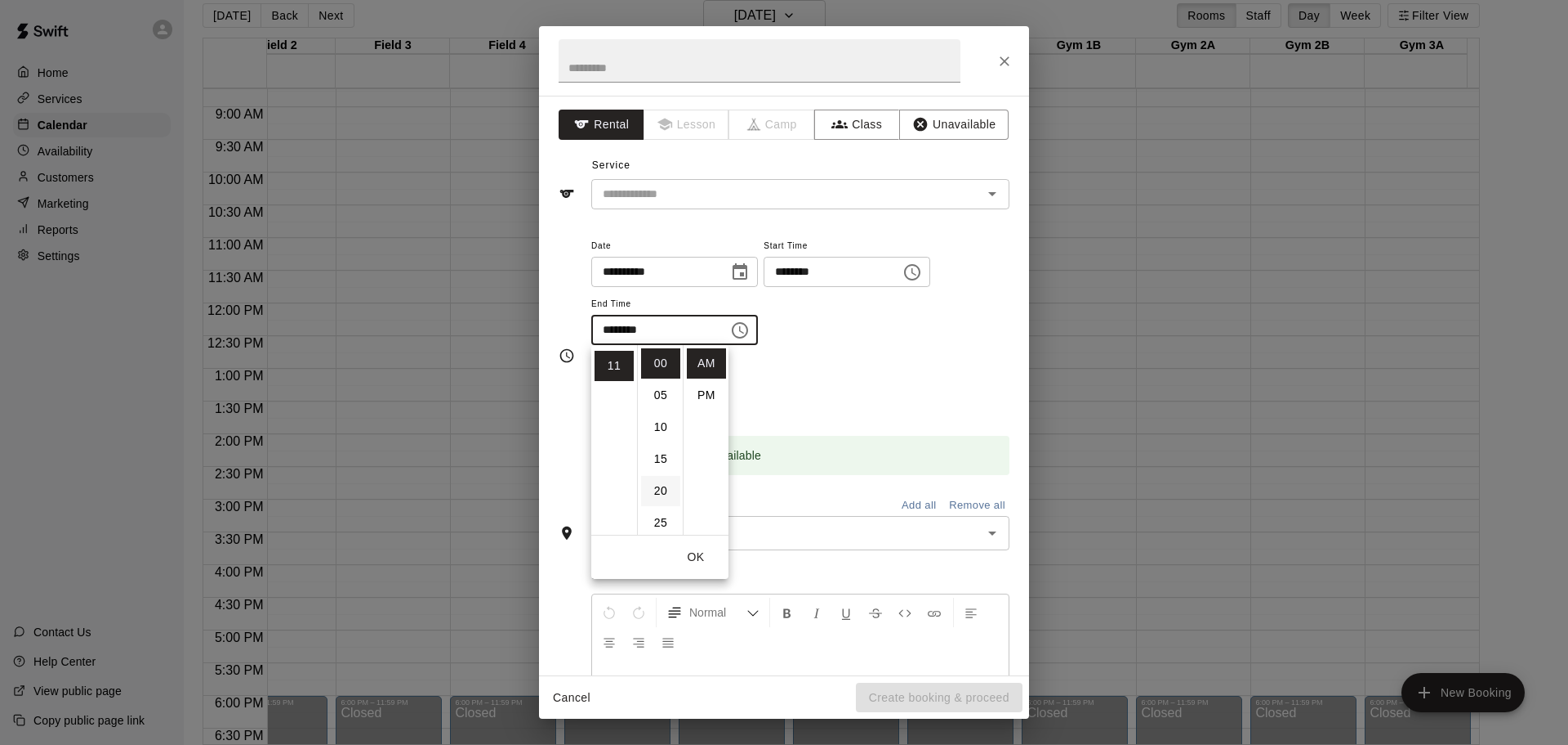
scroll to position [82, 0]
click at [661, 478] on li "30" at bounding box center [661, 473] width 39 height 30
type input "********"
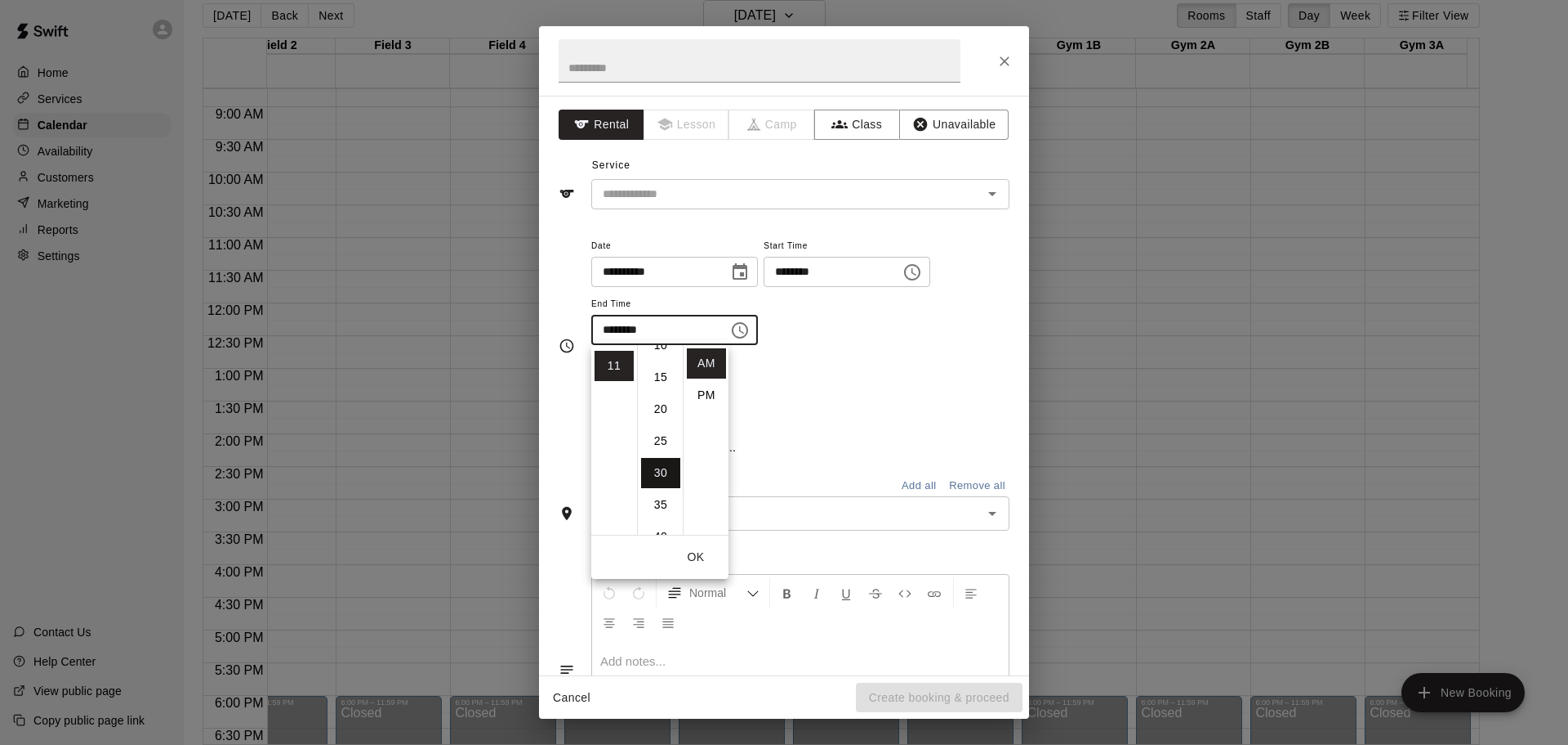
scroll to position [192, 0]
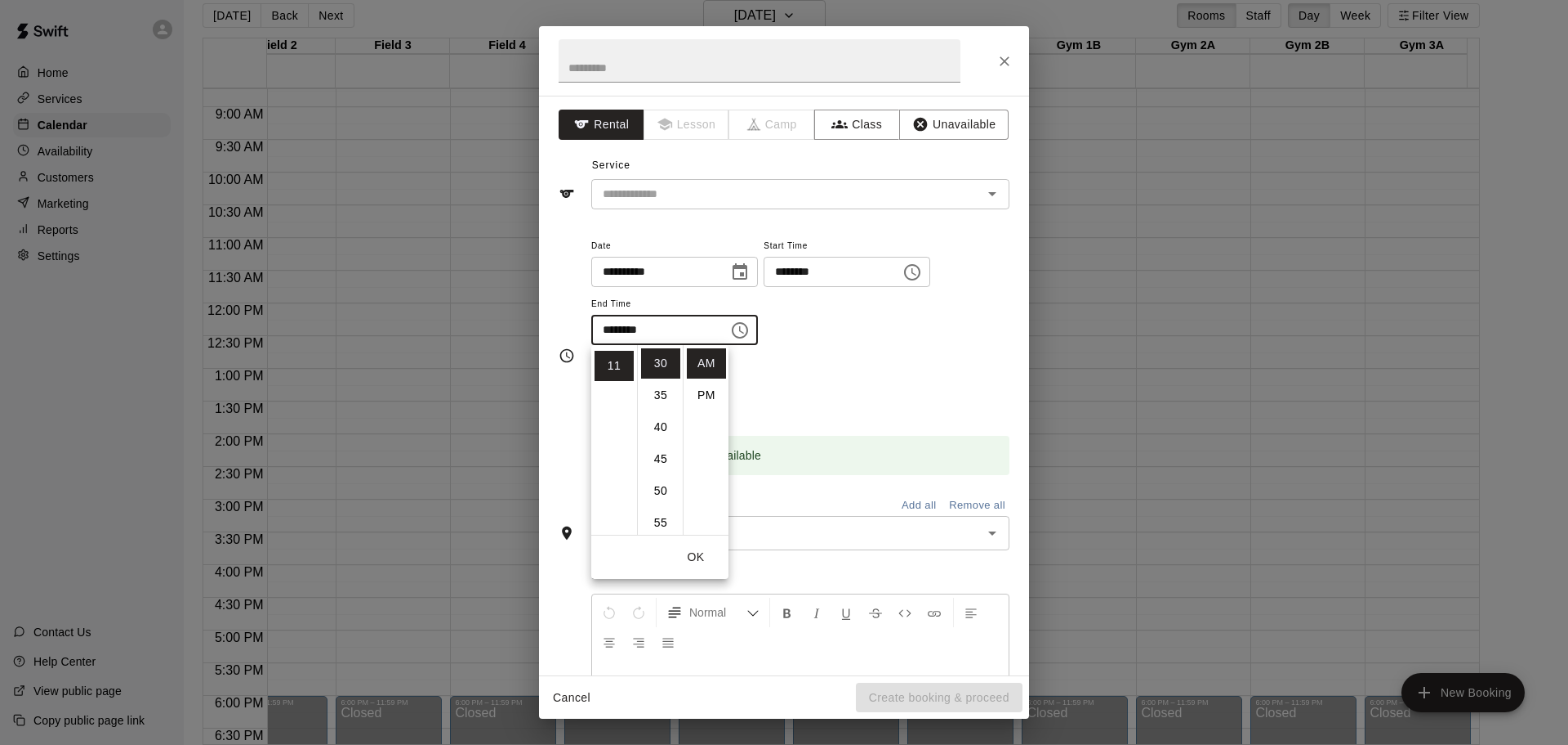
click at [831, 389] on div "Repeats No Yes" at bounding box center [800, 387] width 418 height 52
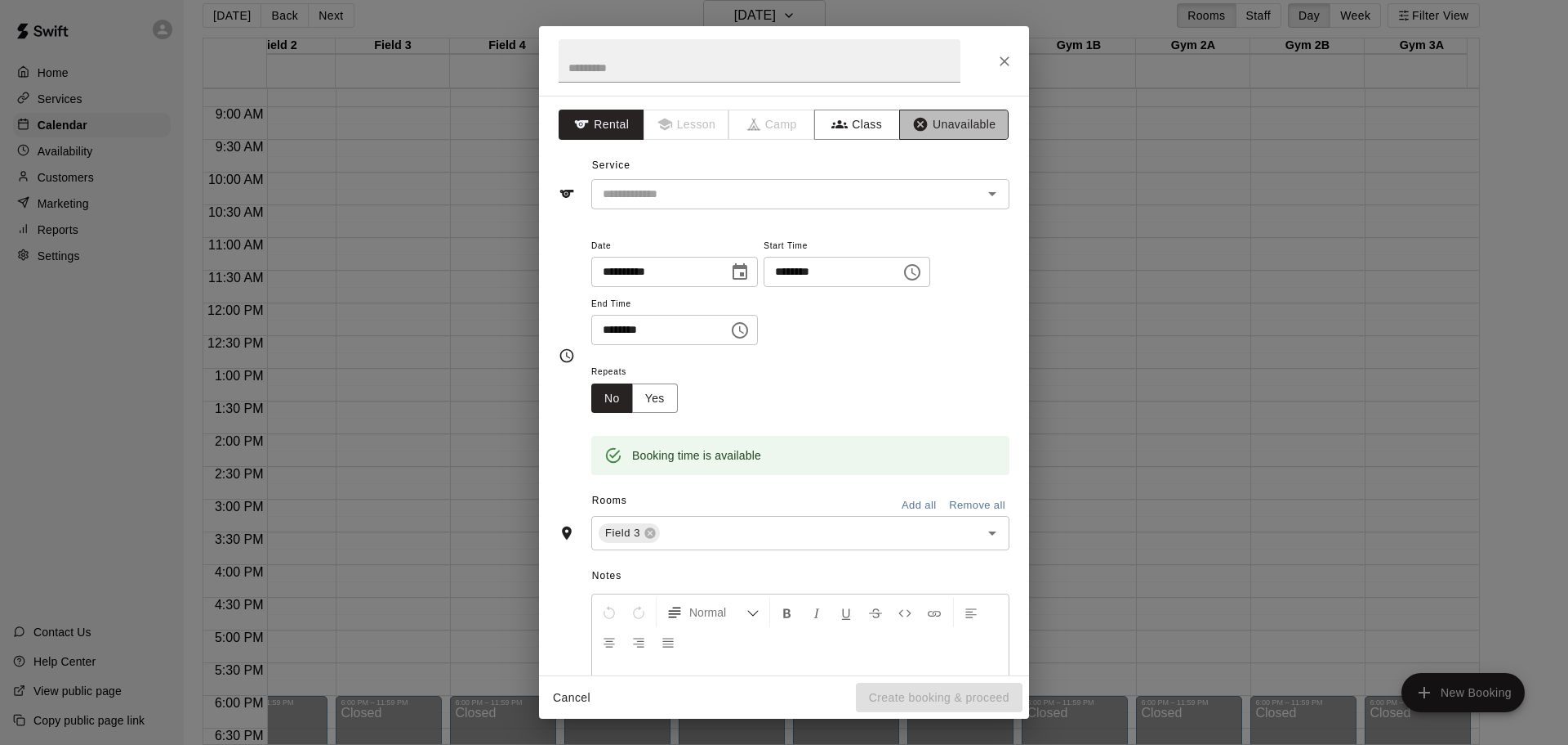
click at [947, 129] on button "Unavailable" at bounding box center [954, 125] width 110 height 30
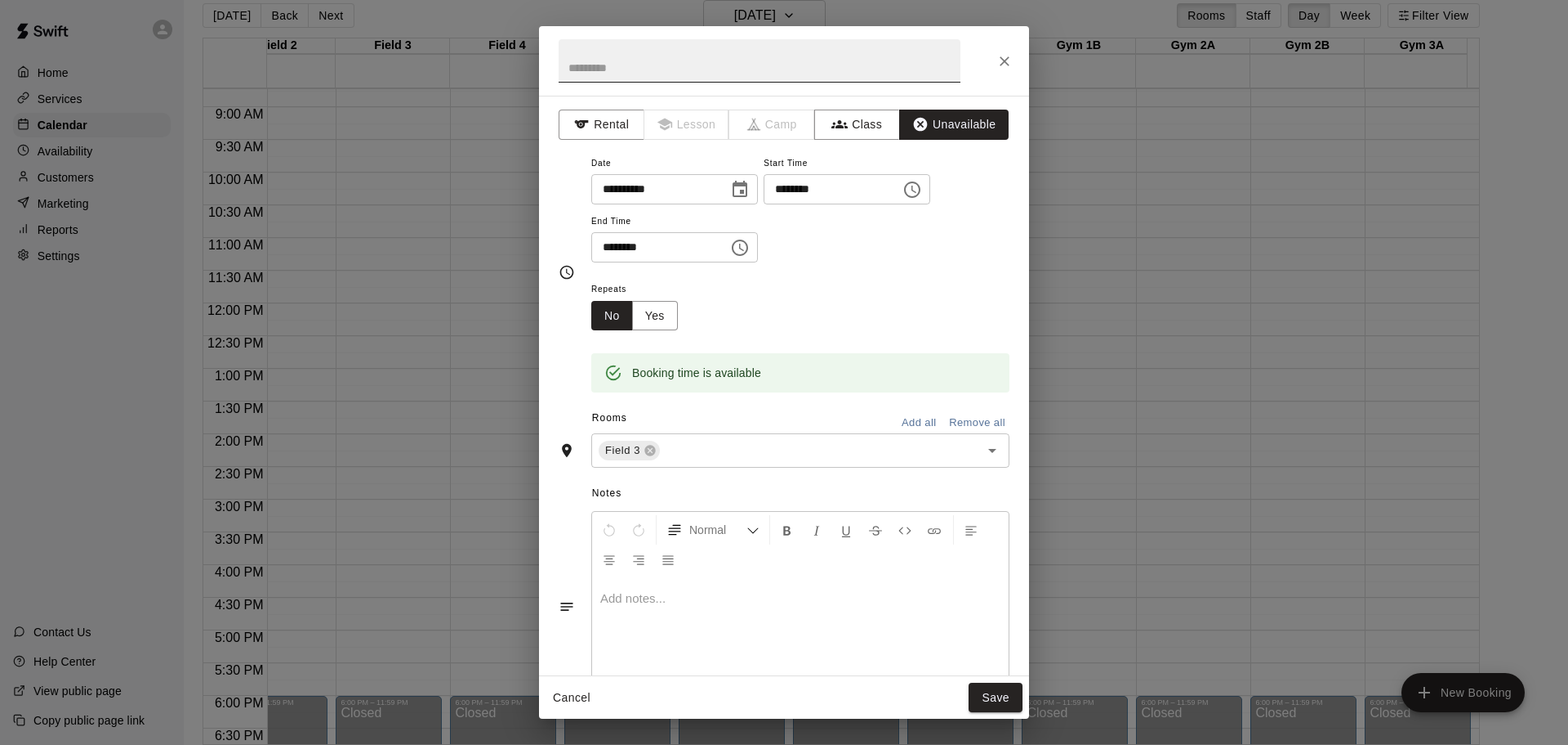
click at [852, 54] on input "text" at bounding box center [760, 61] width 402 height 43
type input "**********"
click at [737, 602] on p at bounding box center [800, 598] width 400 height 16
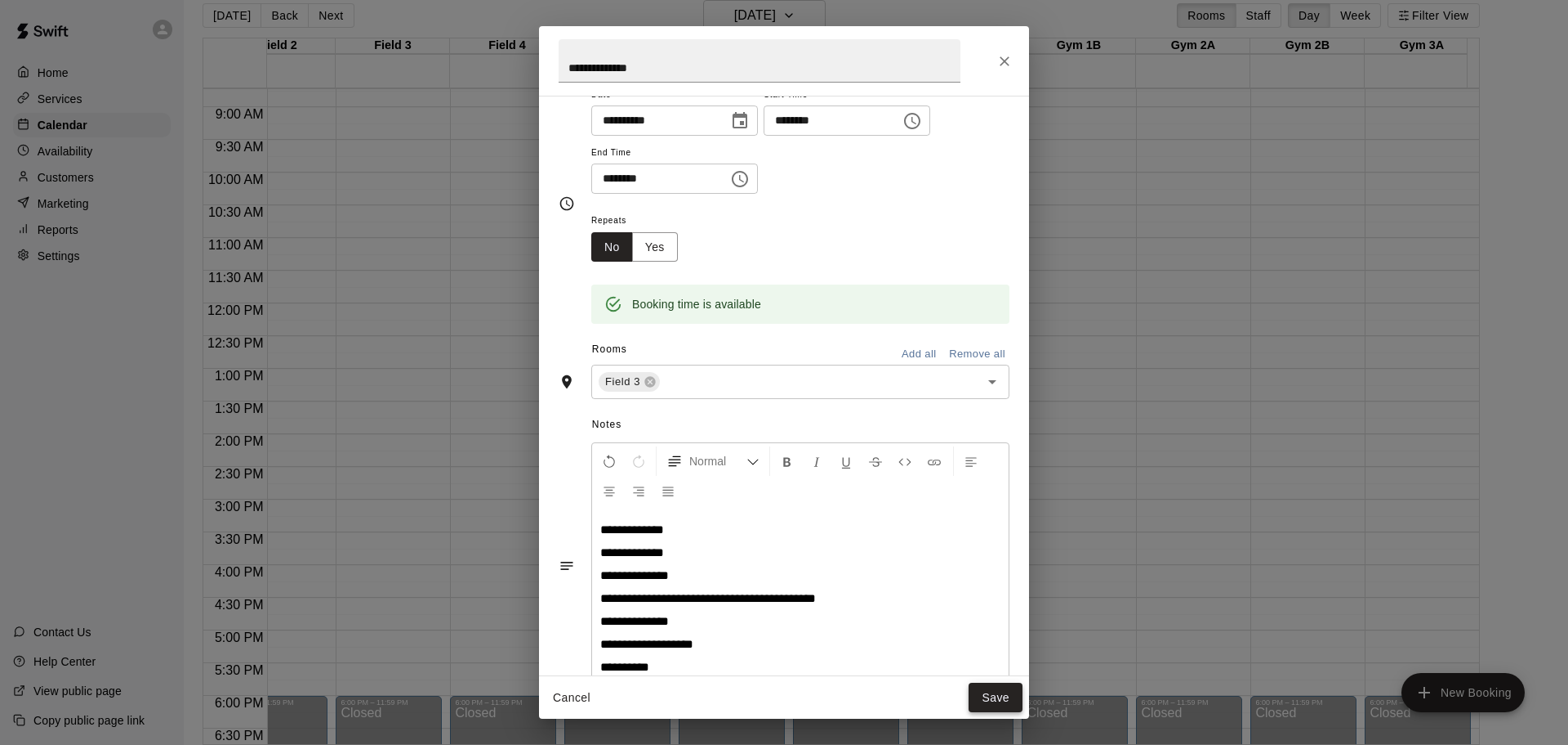
click at [987, 695] on button "Save" at bounding box center [995, 697] width 54 height 30
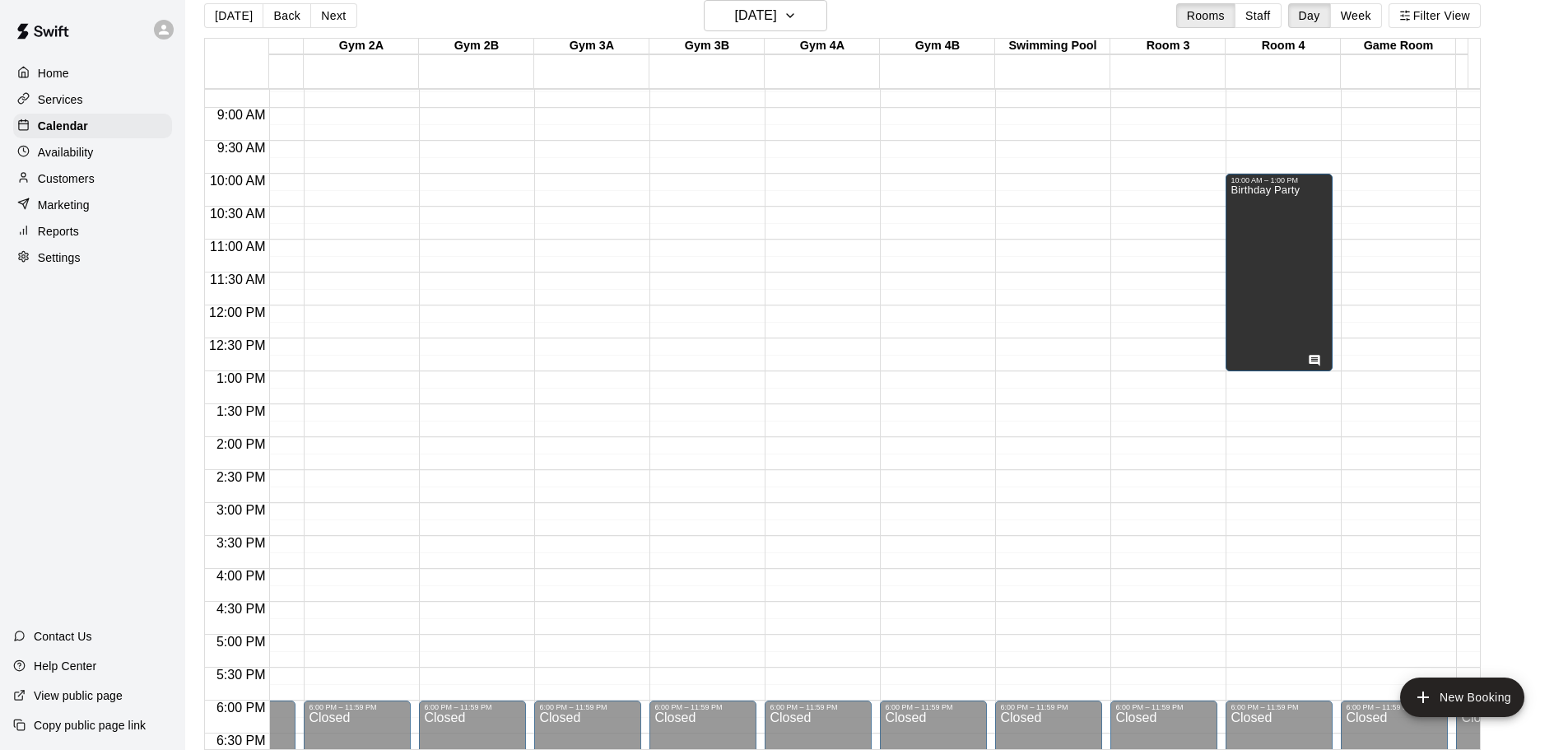
click at [1152, 280] on div "12:00 AM – 7:00 AM Closed 6:00 PM – 11:59 PM Closed" at bounding box center [1164, 305] width 107 height 1579
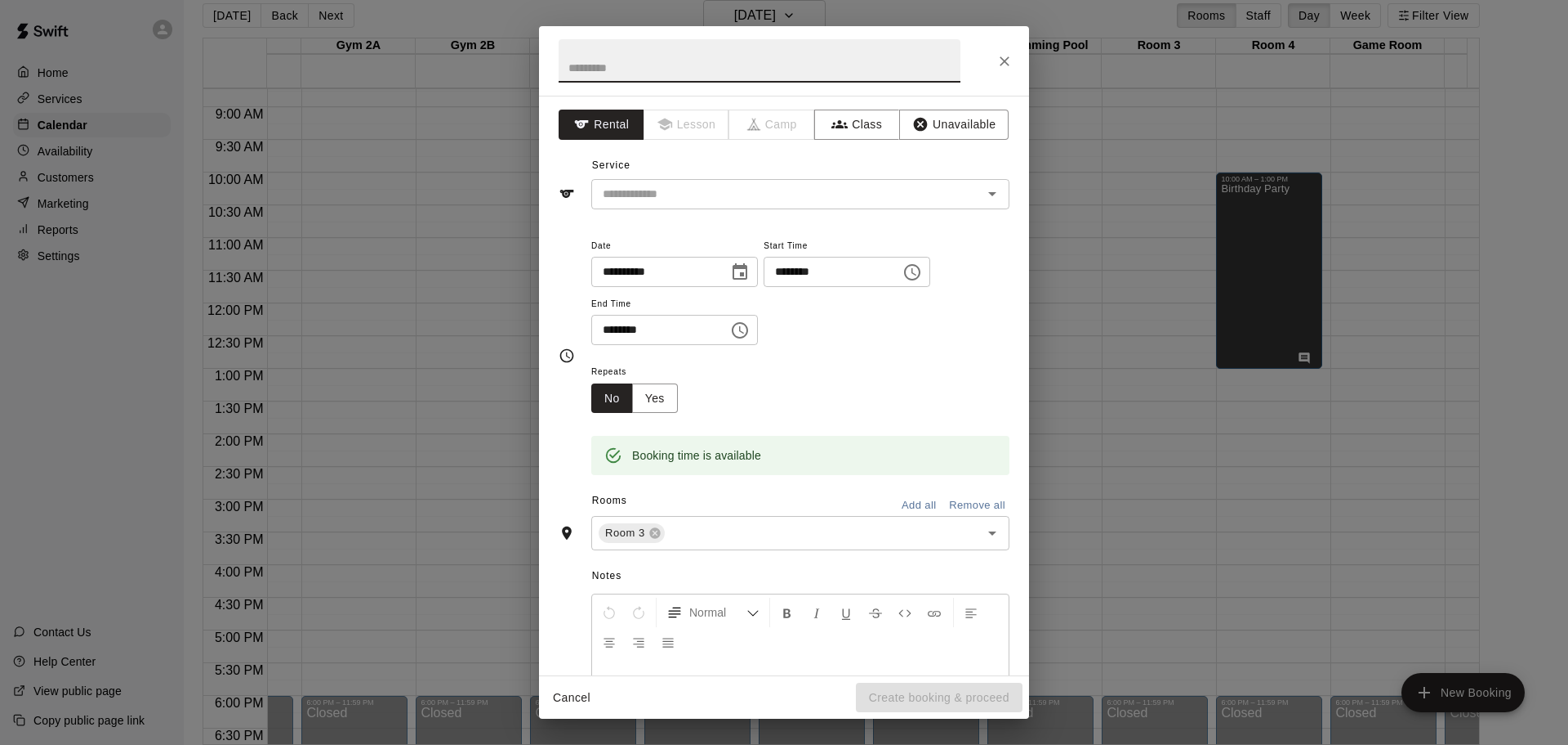
click at [750, 324] on icon "Choose time, selected time is 12:00 PM" at bounding box center [740, 330] width 20 height 20
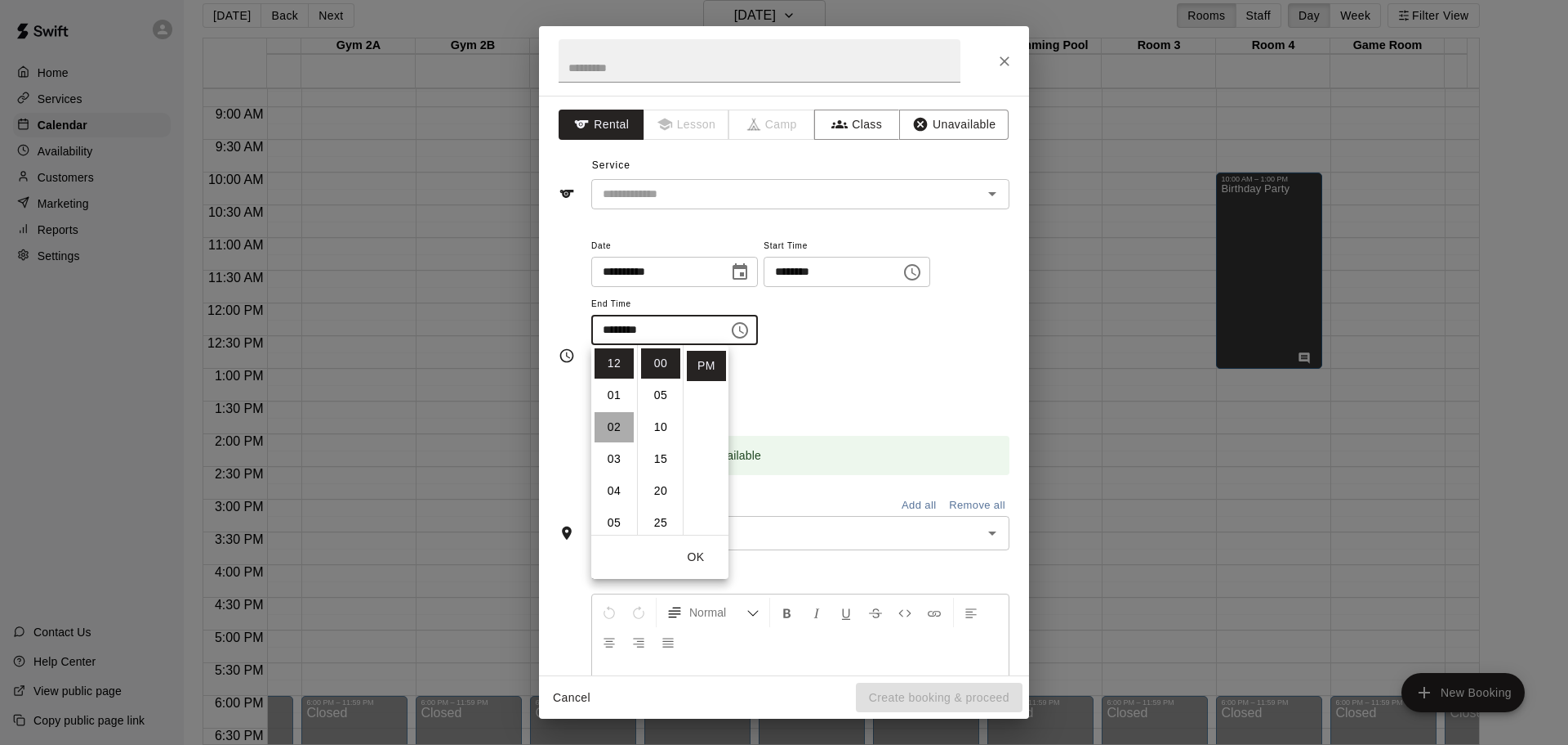
click at [613, 421] on li "02" at bounding box center [614, 427] width 39 height 30
click at [659, 470] on li "30" at bounding box center [661, 473] width 39 height 30
type input "********"
click at [700, 551] on button "OK" at bounding box center [696, 557] width 53 height 30
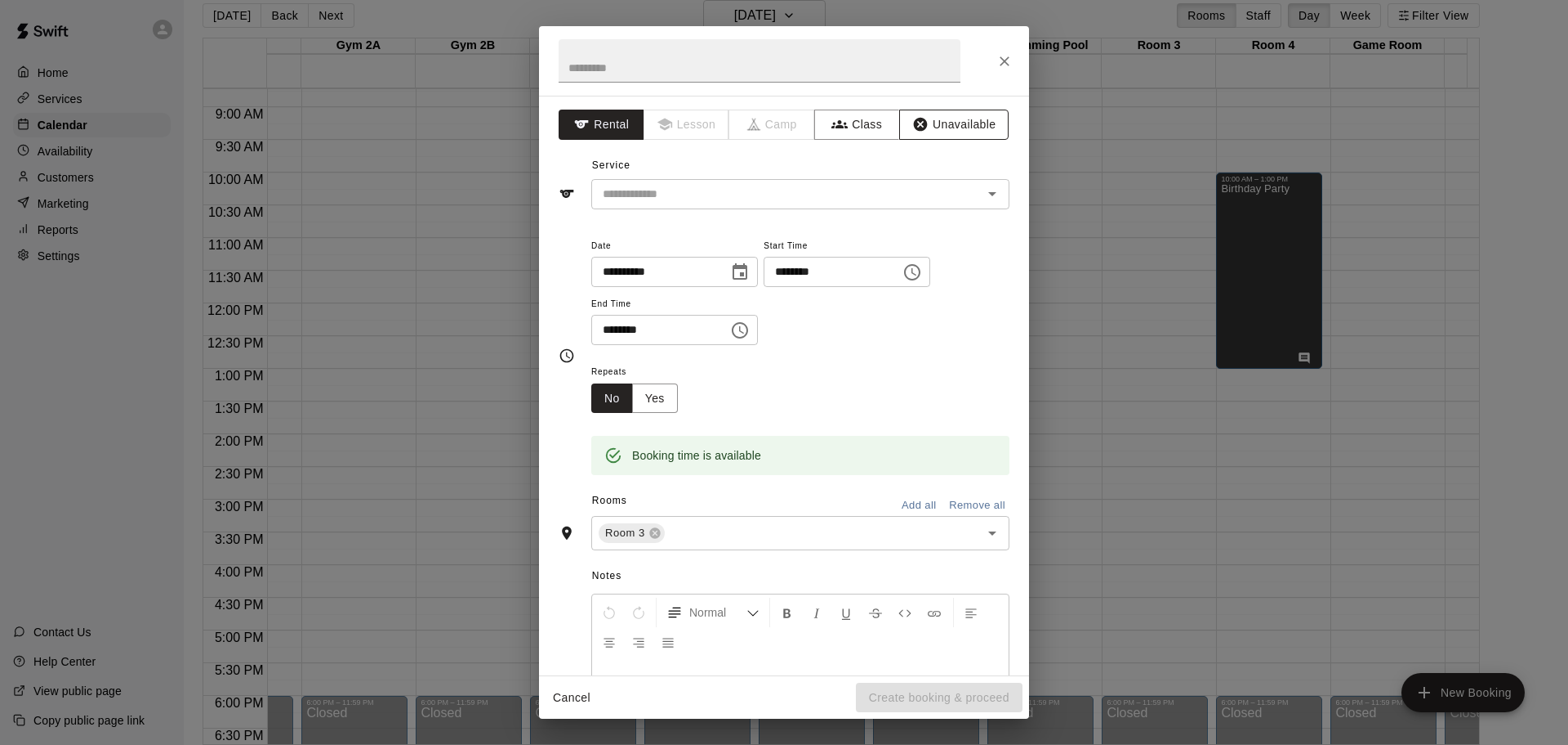
click at [937, 127] on button "Unavailable" at bounding box center [954, 125] width 110 height 30
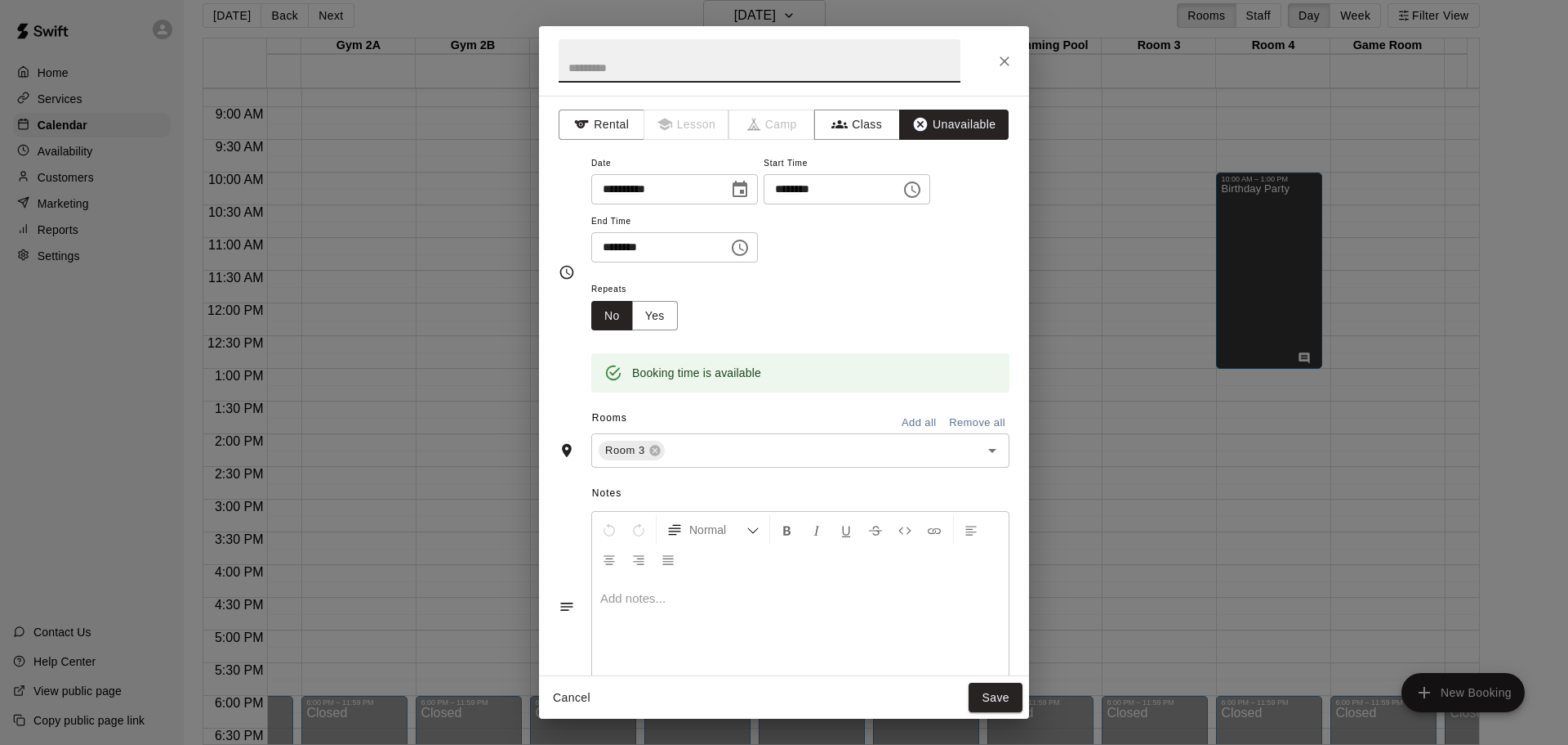
click at [877, 64] on input "text" at bounding box center [760, 61] width 402 height 43
type input "**********"
click at [745, 607] on div at bounding box center [801, 639] width 417 height 123
click at [819, 629] on div at bounding box center [801, 639] width 417 height 123
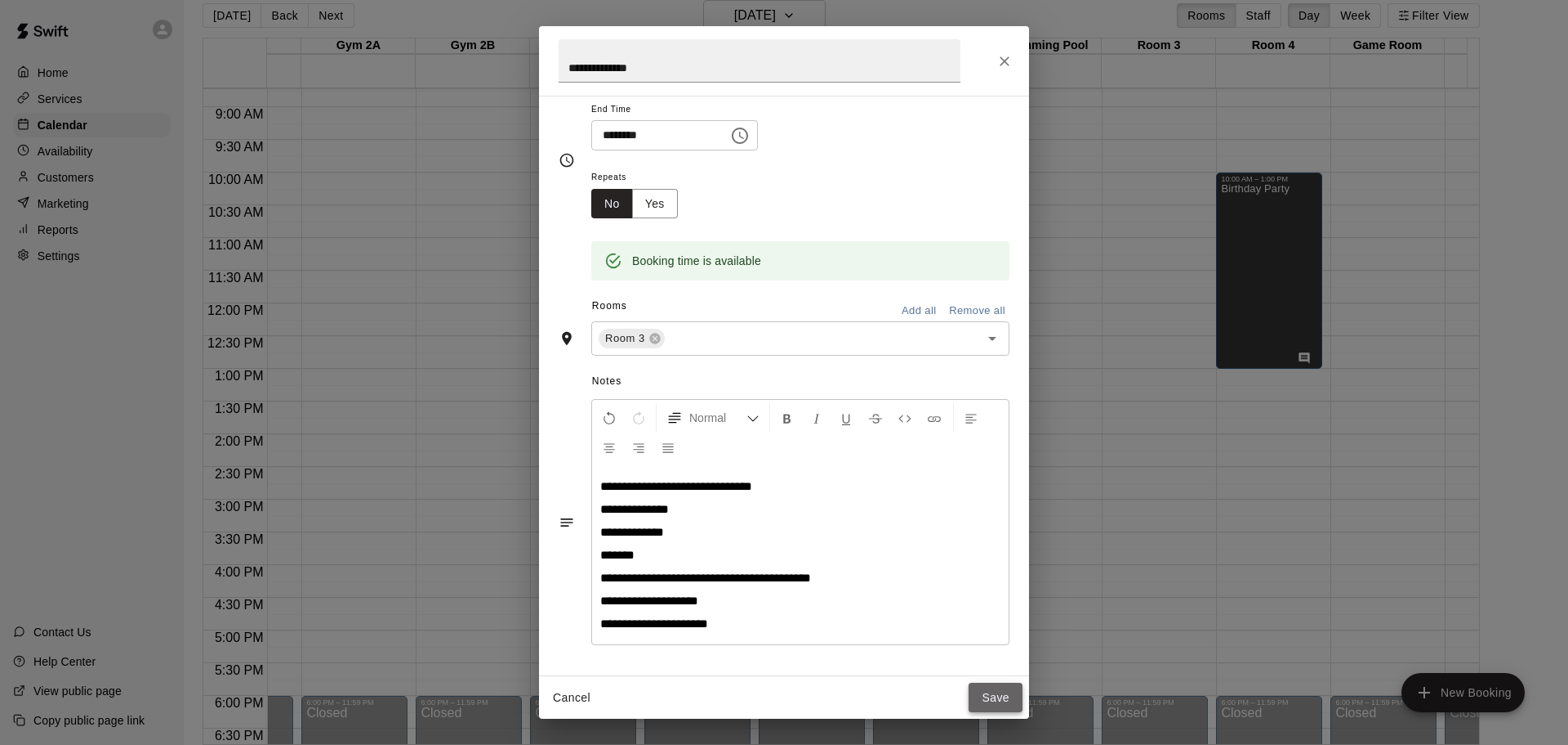
click at [990, 700] on button "Save" at bounding box center [995, 697] width 54 height 30
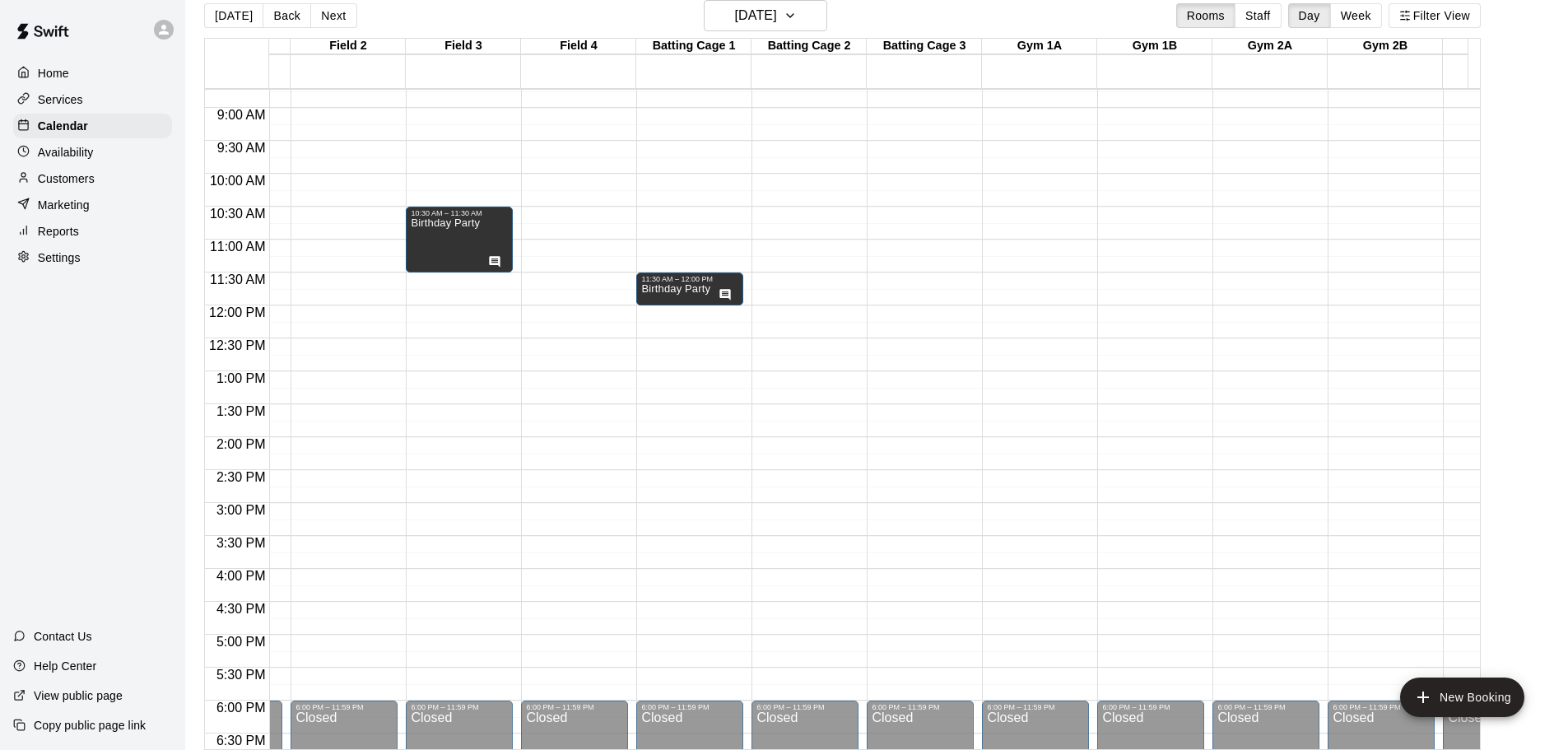
click at [348, 313] on div "12:00 AM – 7:00 AM Closed 6:00 PM – 11:59 PM Closed" at bounding box center [344, 305] width 107 height 1579
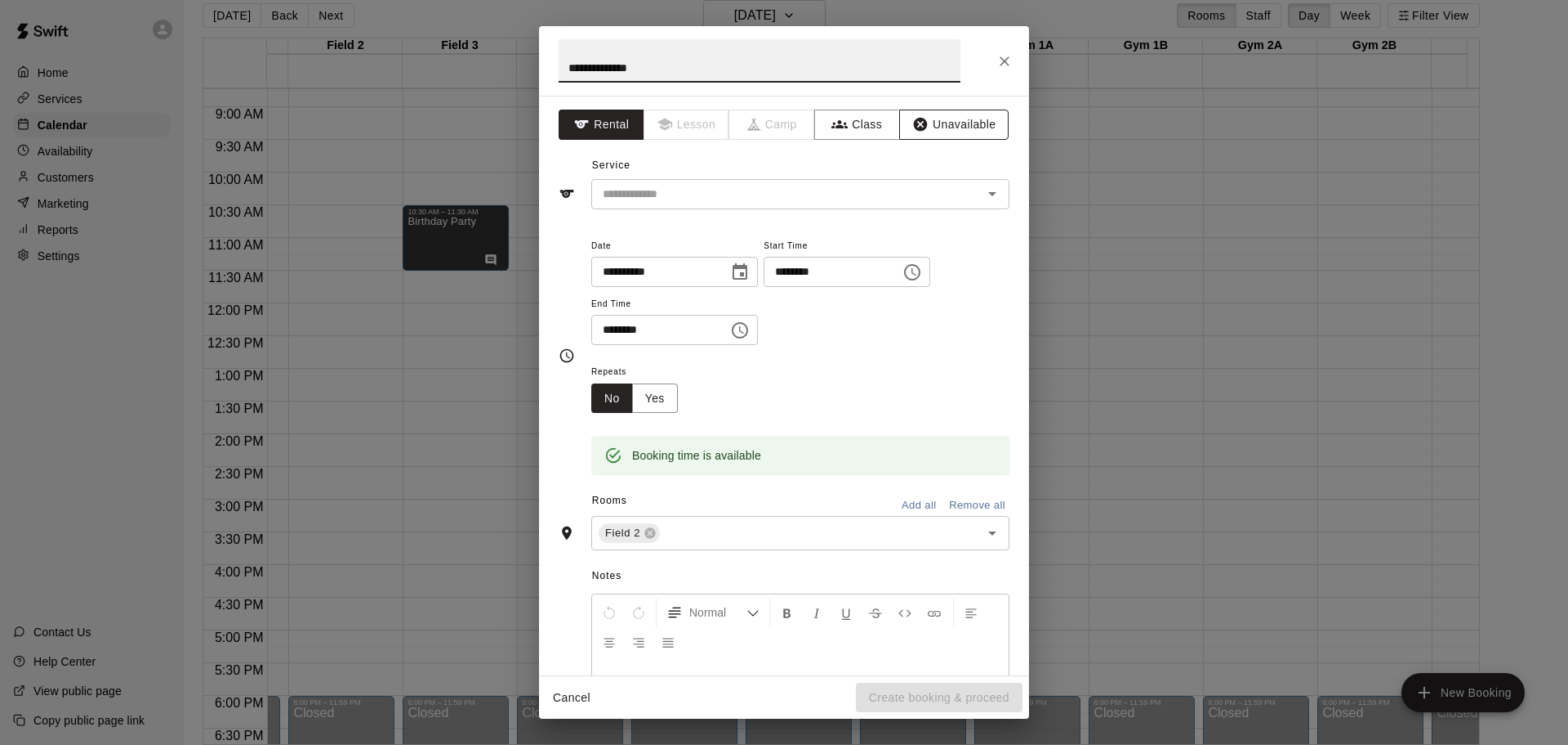
type input "**********"
click at [935, 113] on button "Unavailable" at bounding box center [954, 125] width 110 height 30
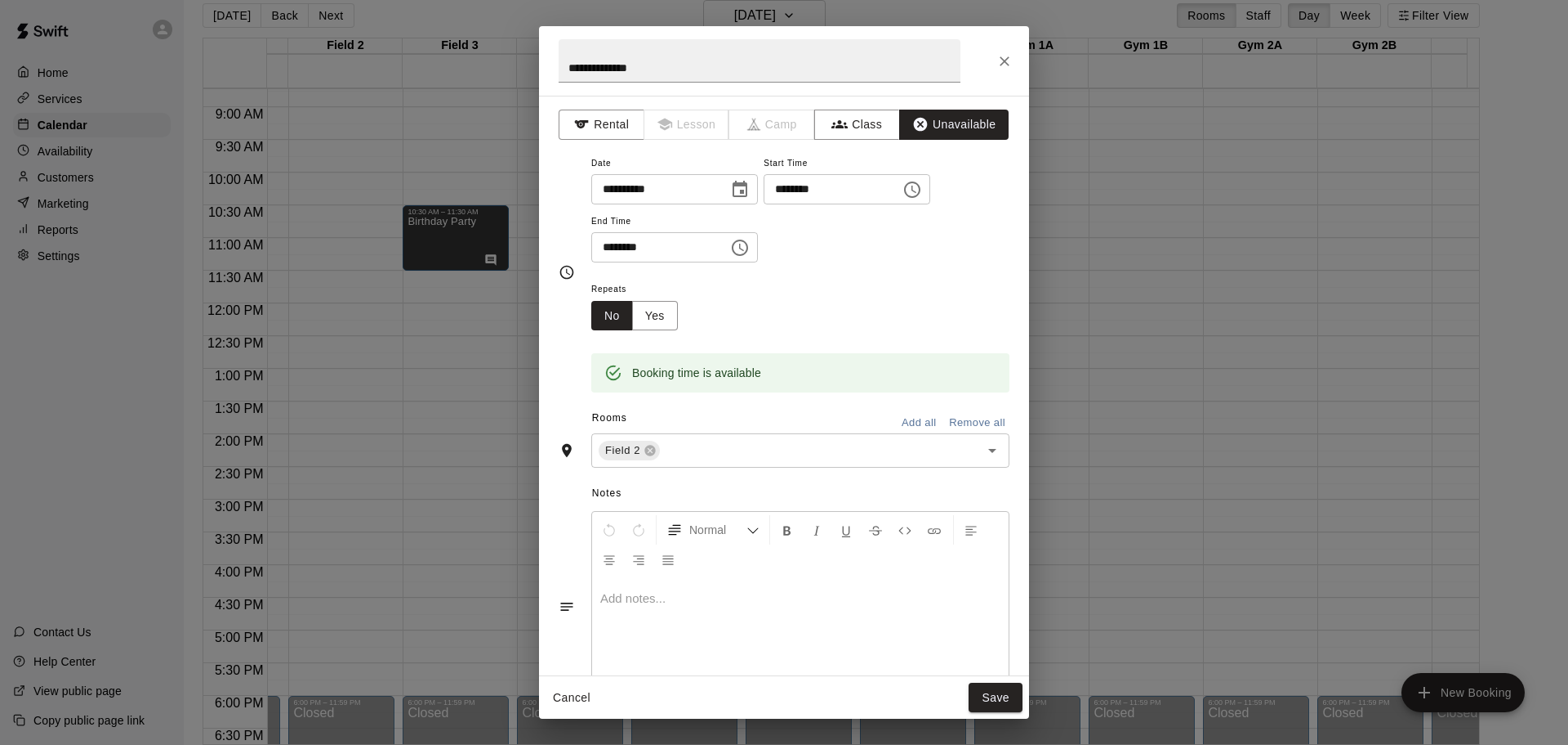
click at [750, 248] on icon "Choose time, selected time is 12:30 PM" at bounding box center [740, 247] width 20 height 20
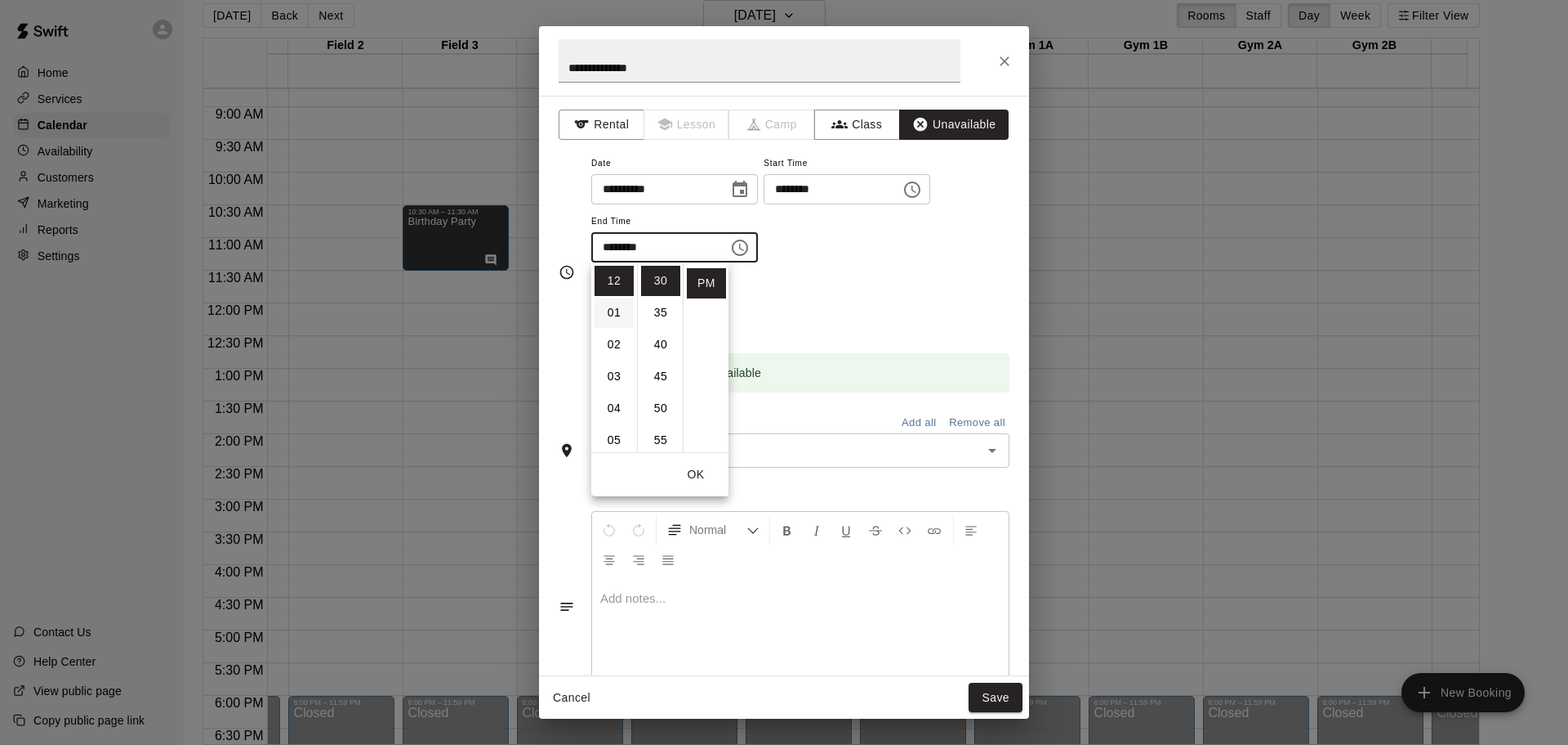
click at [616, 311] on li "01" at bounding box center [614, 313] width 39 height 30
click at [611, 283] on li "12" at bounding box center [614, 281] width 39 height 30
click at [656, 273] on li "00" at bounding box center [661, 281] width 39 height 30
click at [613, 310] on li "01" at bounding box center [614, 313] width 39 height 30
type input "********"
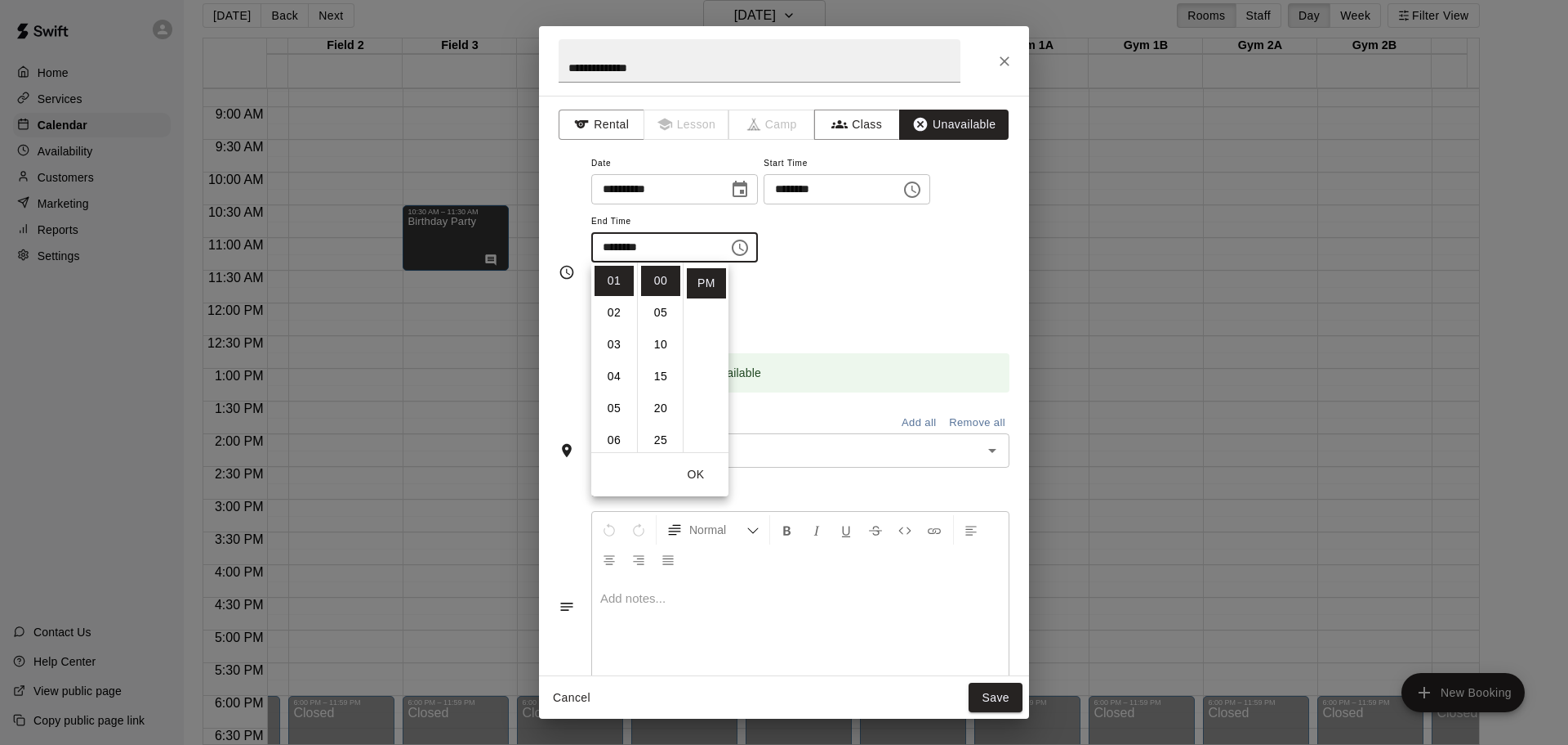
click at [692, 475] on button "OK" at bounding box center [696, 474] width 53 height 30
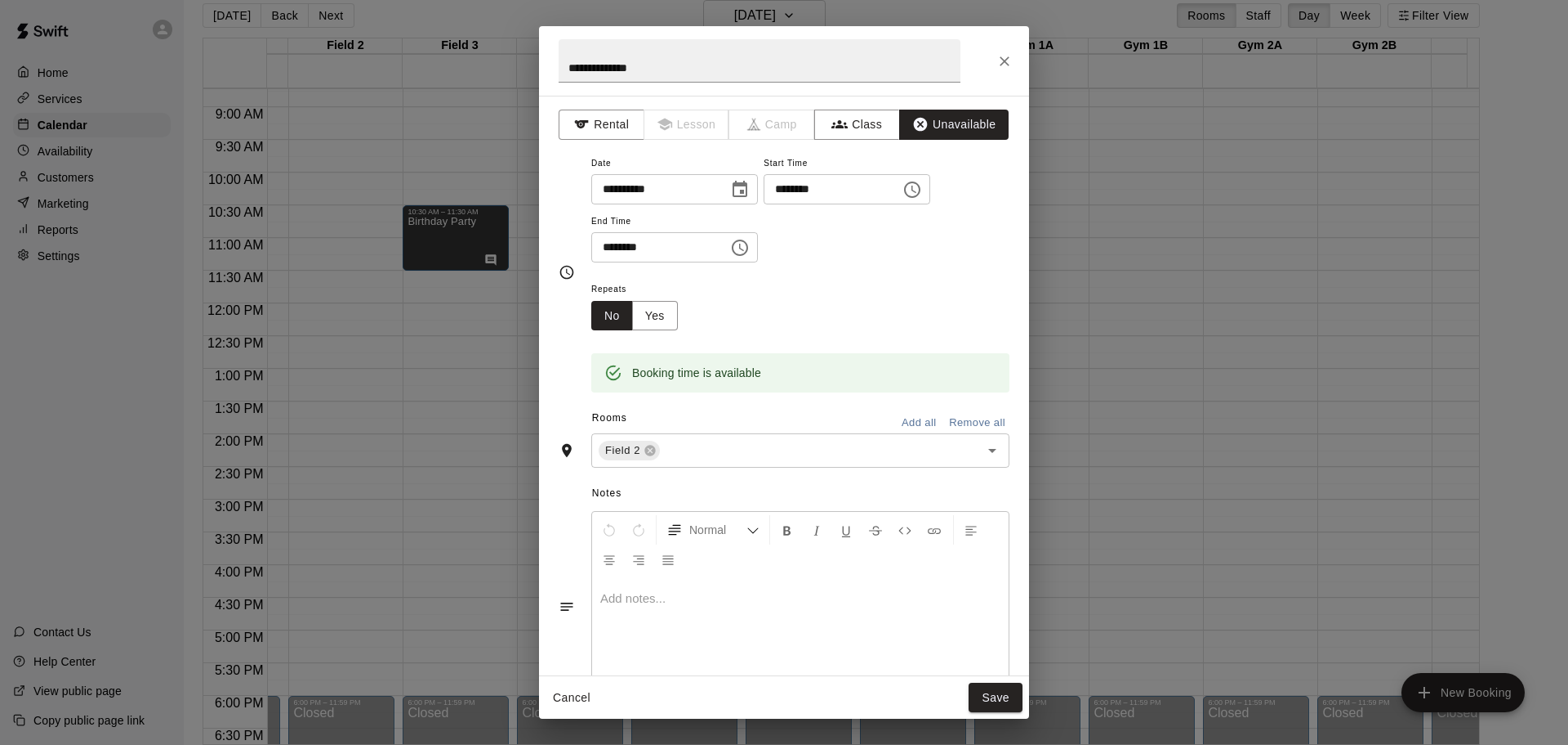
click at [711, 597] on p at bounding box center [800, 598] width 400 height 16
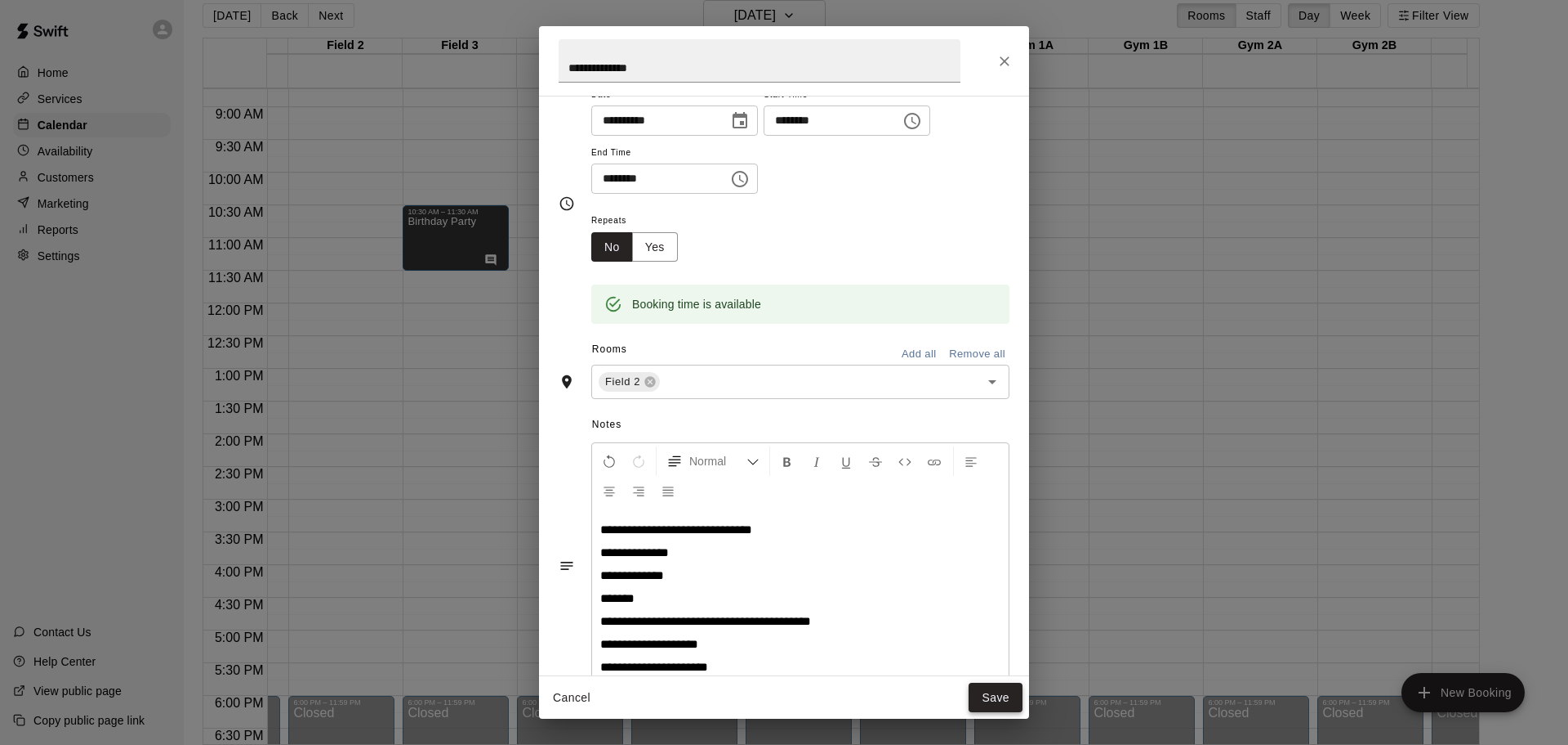
click at [995, 696] on button "Save" at bounding box center [995, 697] width 54 height 30
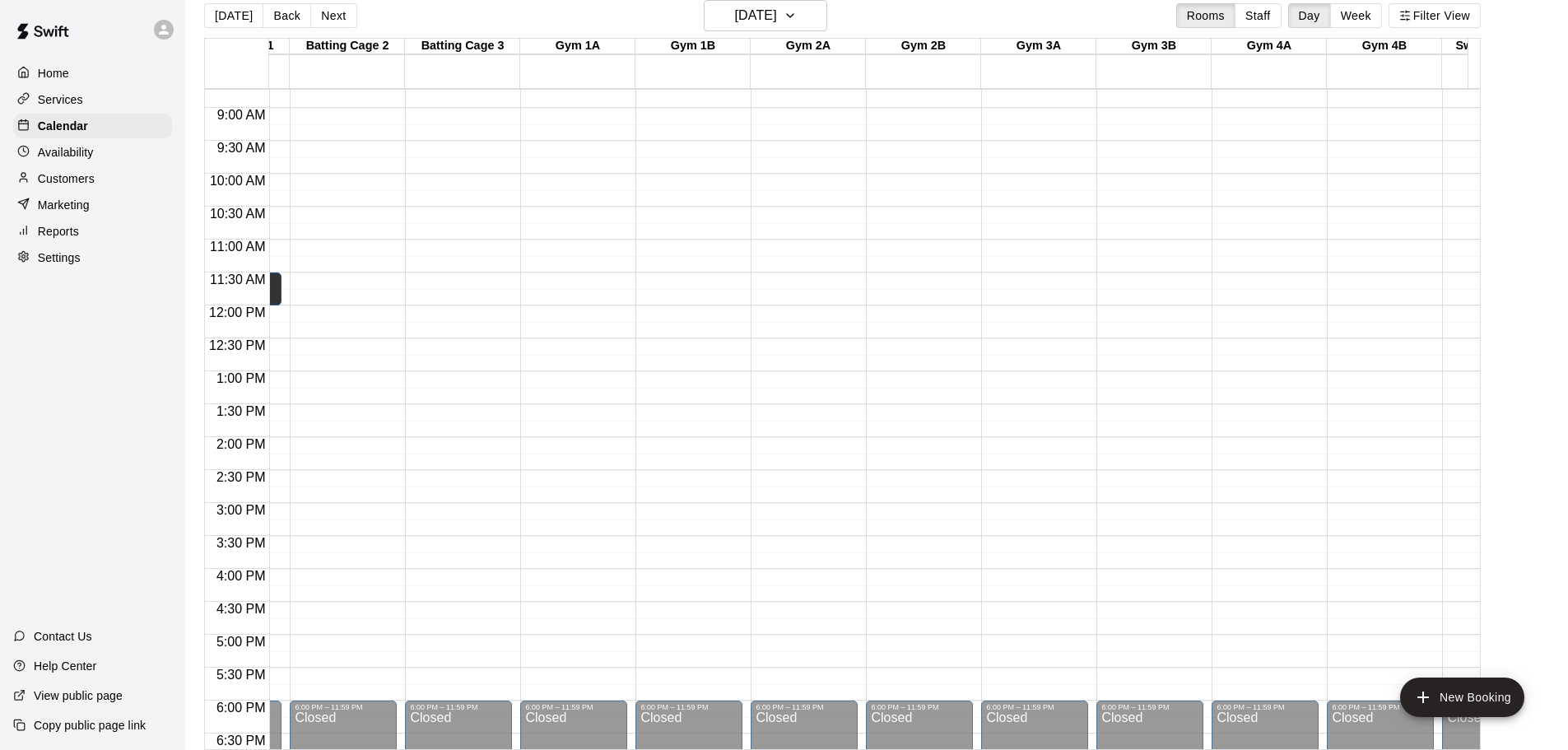
scroll to position [0, 443]
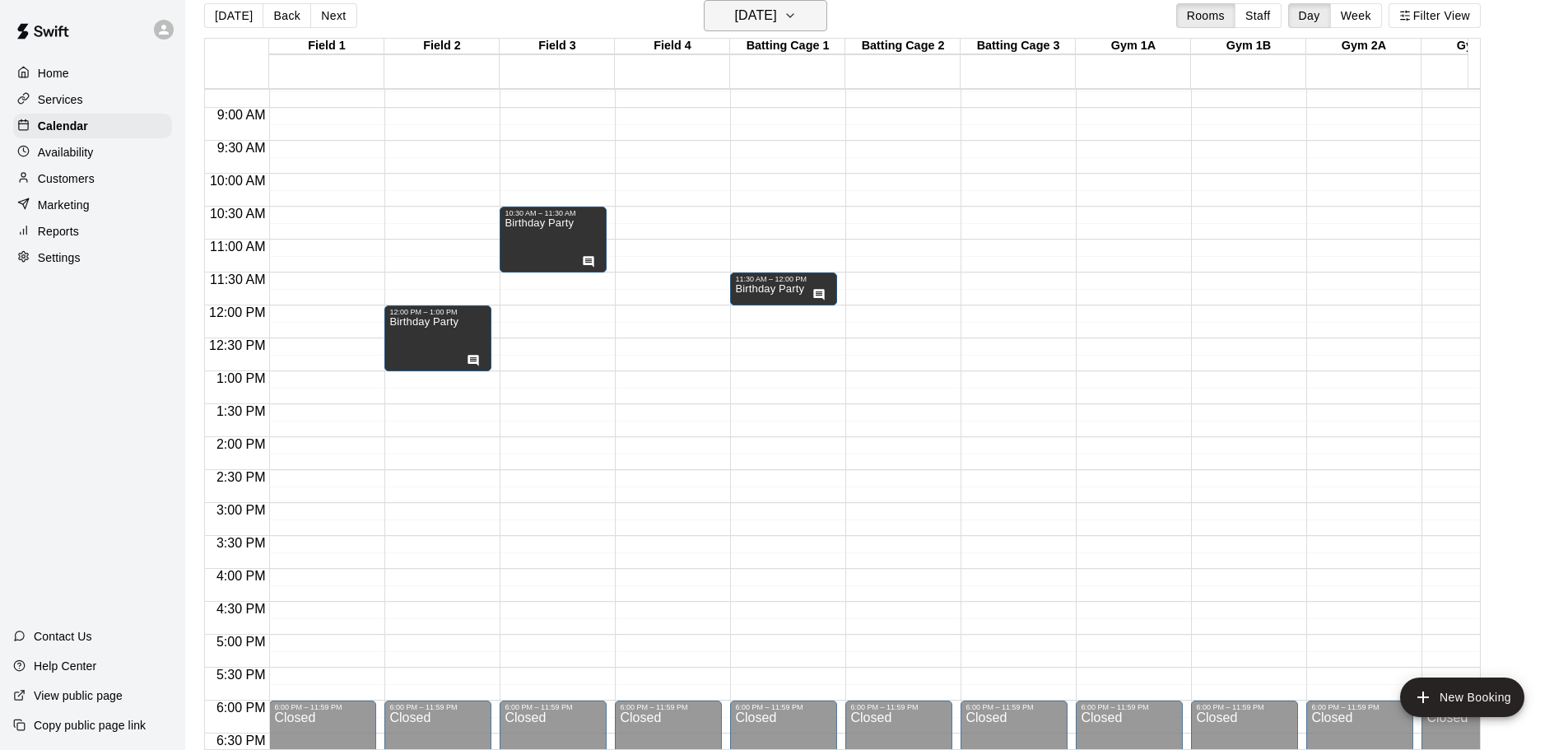
click at [794, 16] on icon "button" at bounding box center [790, 15] width 7 height 3
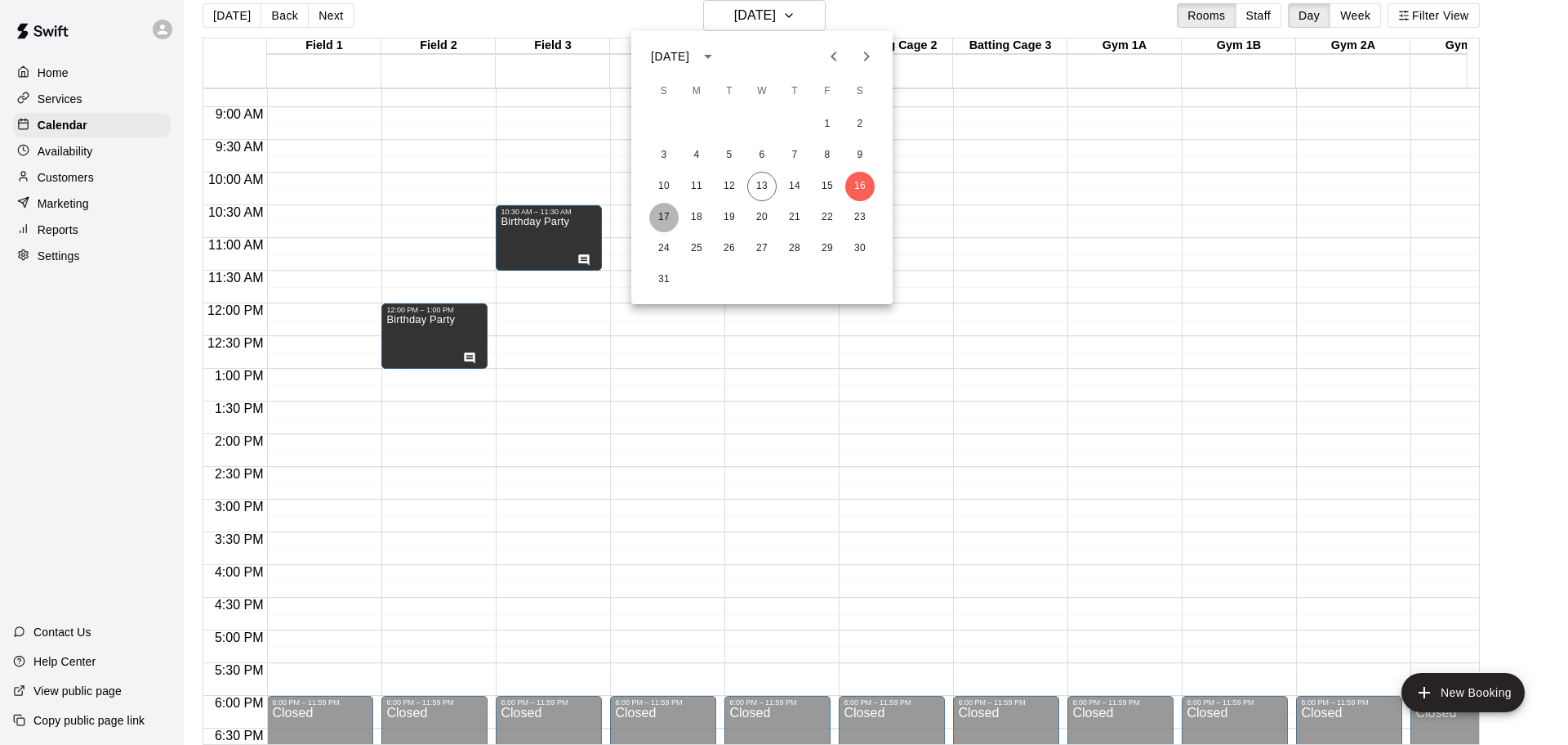
click at [661, 213] on button "17" at bounding box center [664, 217] width 29 height 29
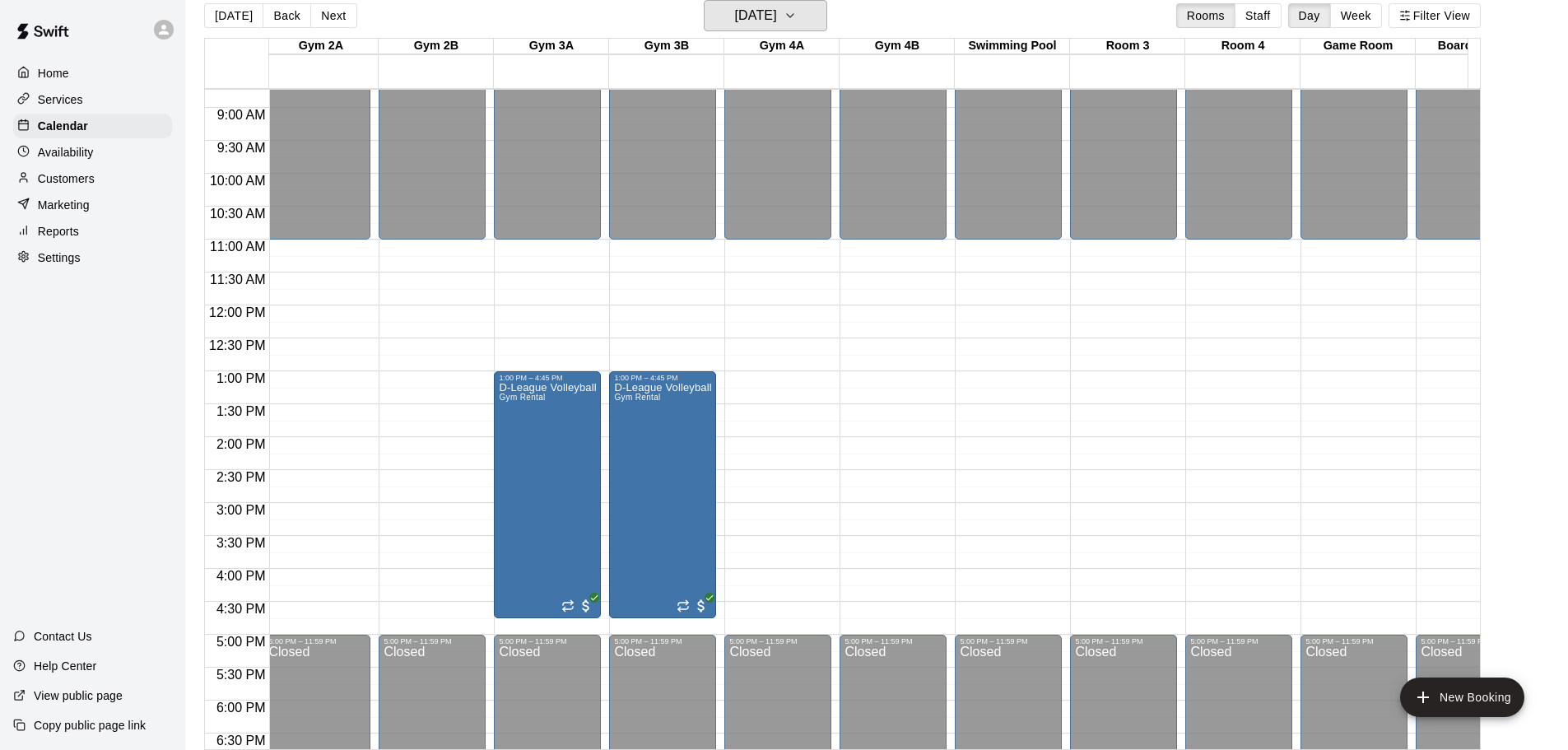
scroll to position [0, 1095]
